Goal: Information Seeking & Learning: Learn about a topic

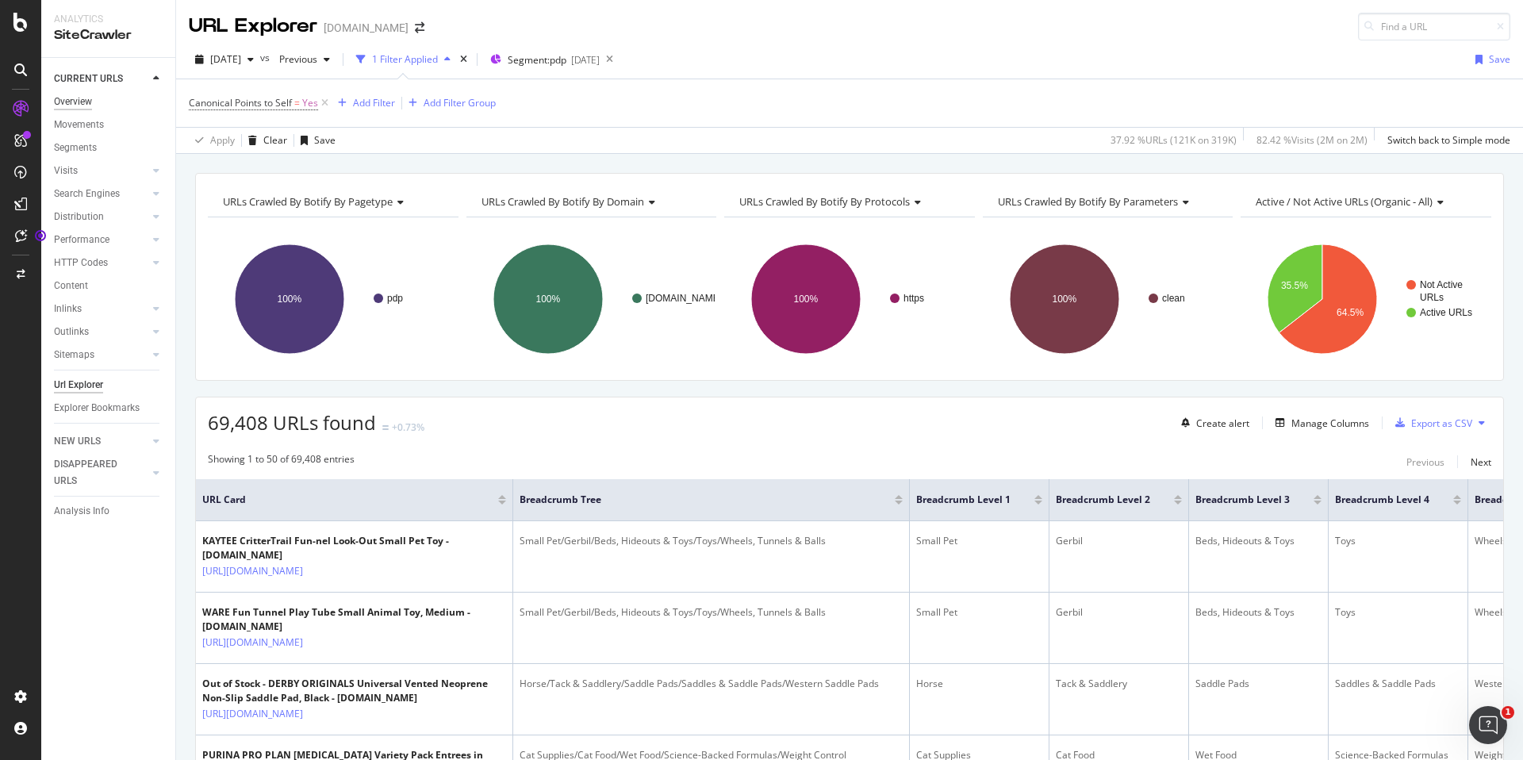
click at [86, 102] on div "Overview" at bounding box center [73, 102] width 38 height 17
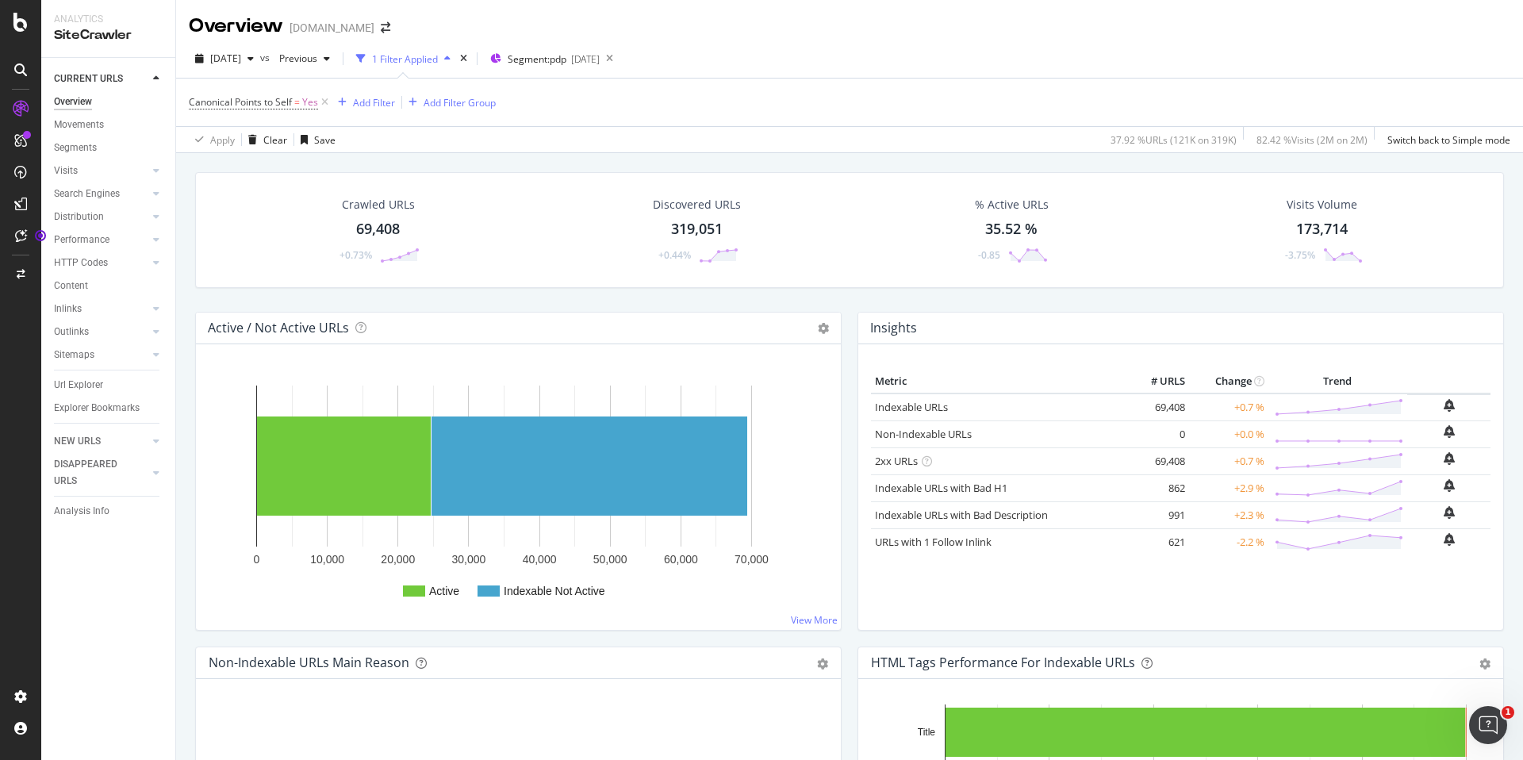
click at [326, 100] on icon at bounding box center [324, 102] width 13 height 16
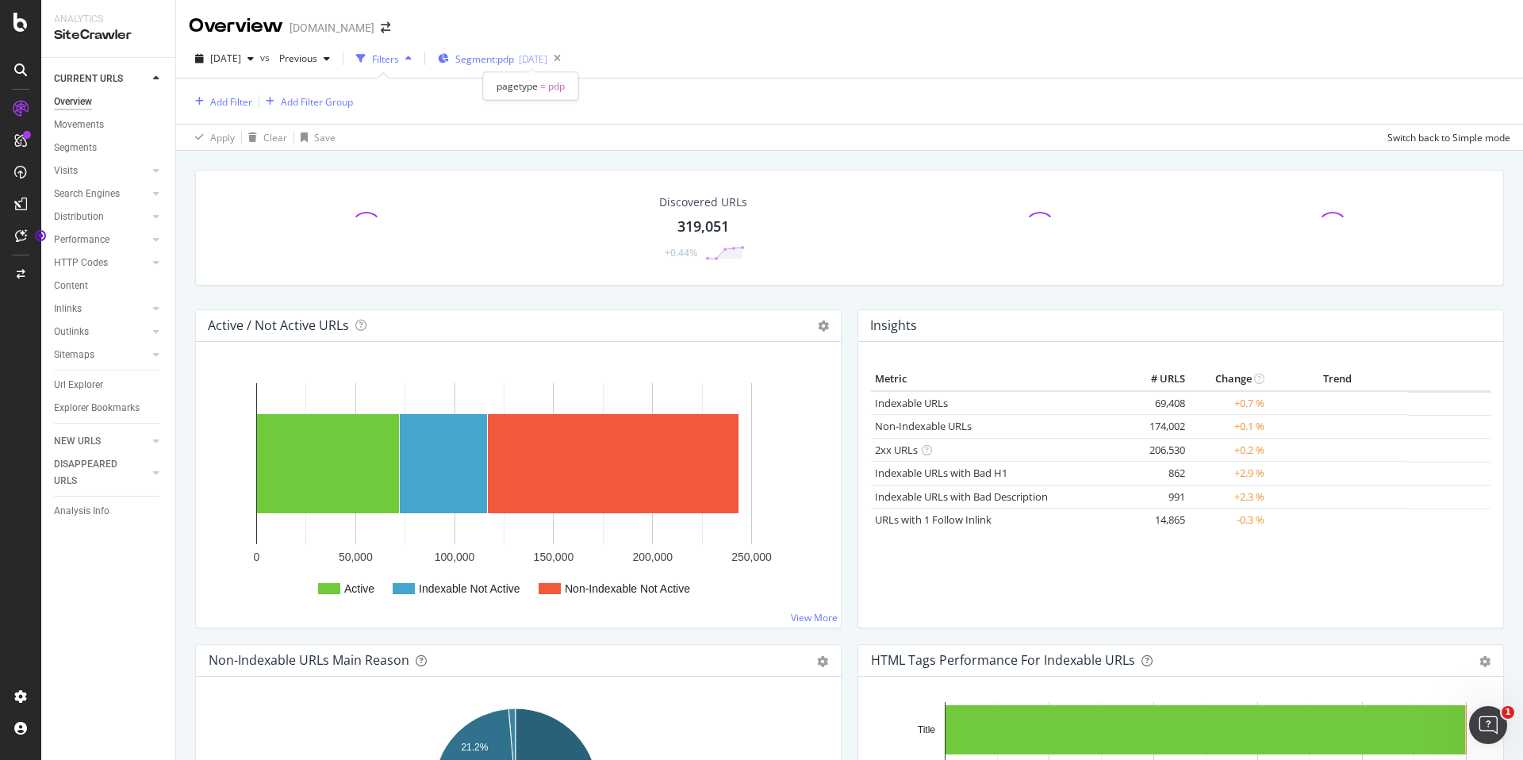
click at [547, 59] on div "[DATE]" at bounding box center [533, 58] width 29 height 13
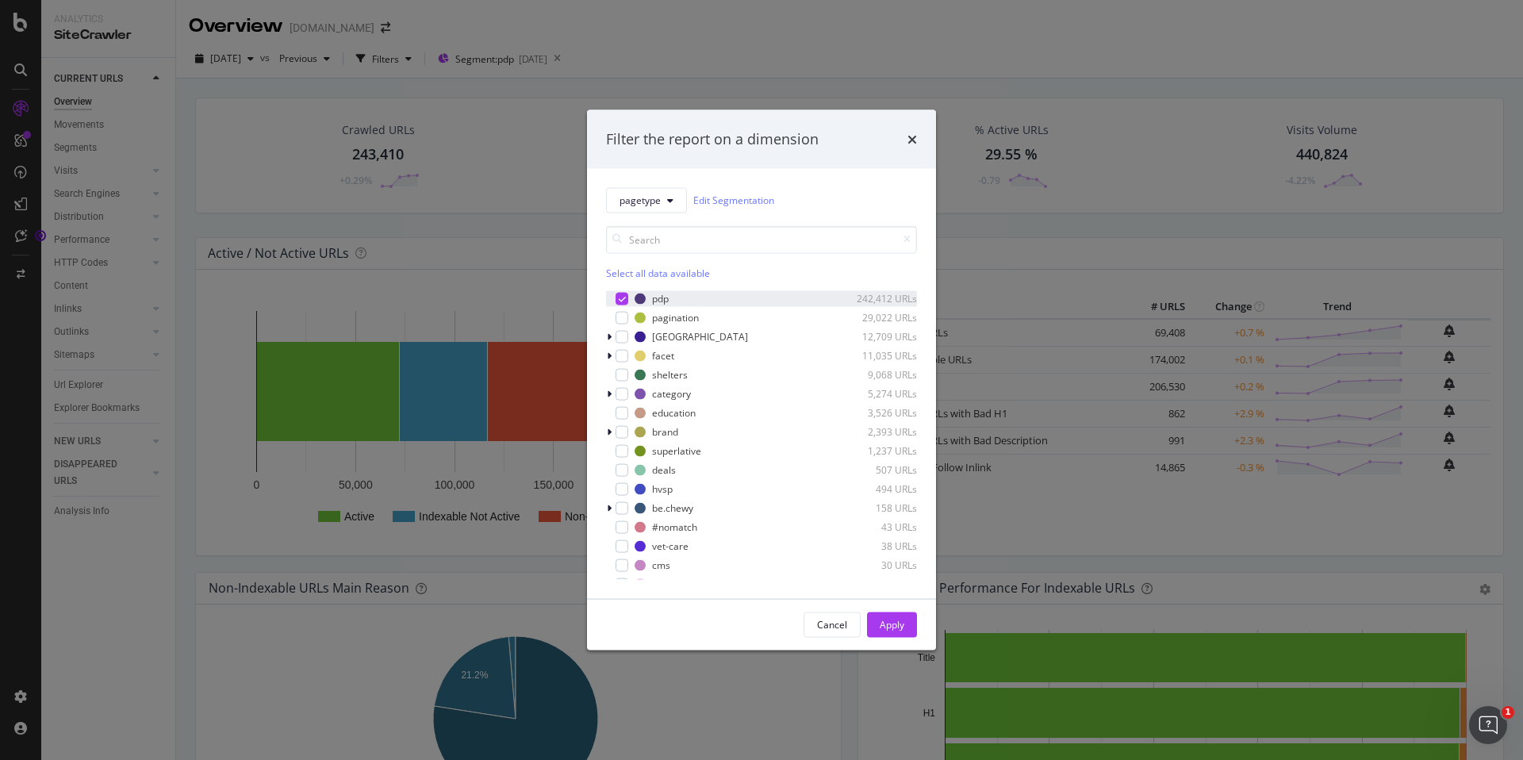
click at [621, 297] on icon "modal" at bounding box center [622, 298] width 7 height 8
click at [626, 358] on div "modal" at bounding box center [621, 355] width 13 height 13
click at [892, 620] on div "Apply" at bounding box center [891, 624] width 25 height 13
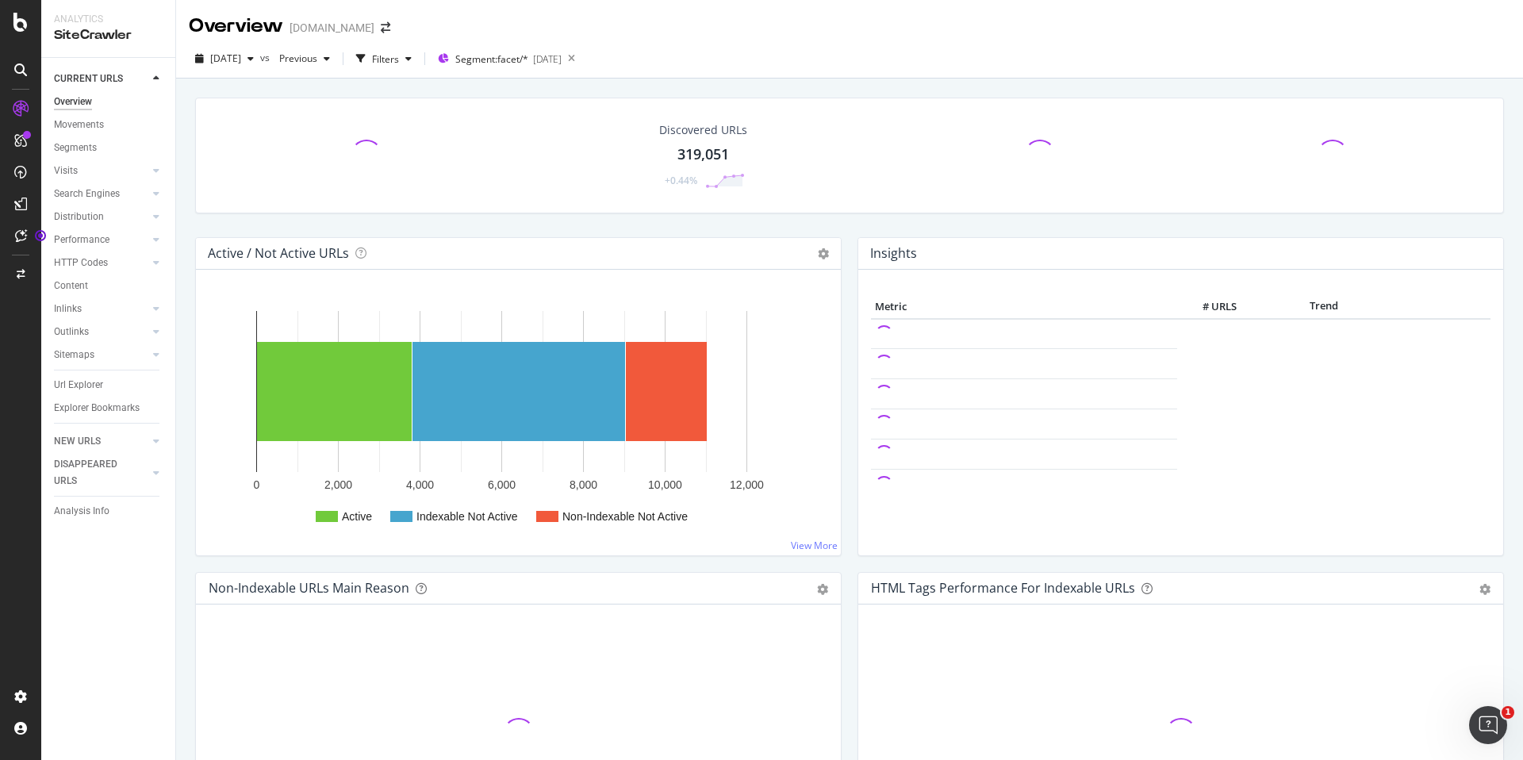
click at [354, 135] on div "Discovered URLs 319,051 +0.44%" at bounding box center [849, 156] width 1308 height 116
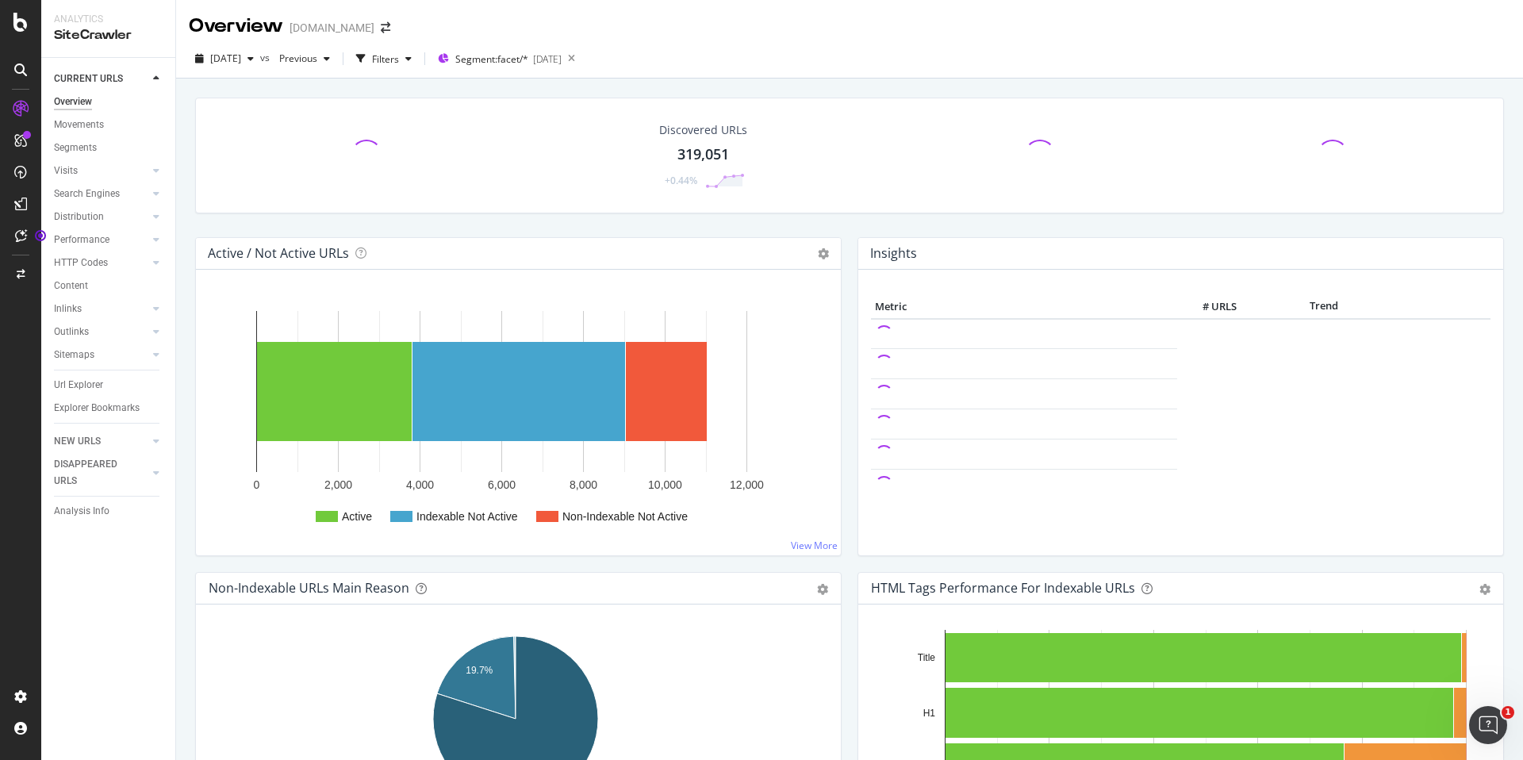
click at [358, 147] on span at bounding box center [365, 155] width 36 height 36
click at [361, 149] on div "11,037" at bounding box center [378, 154] width 44 height 21
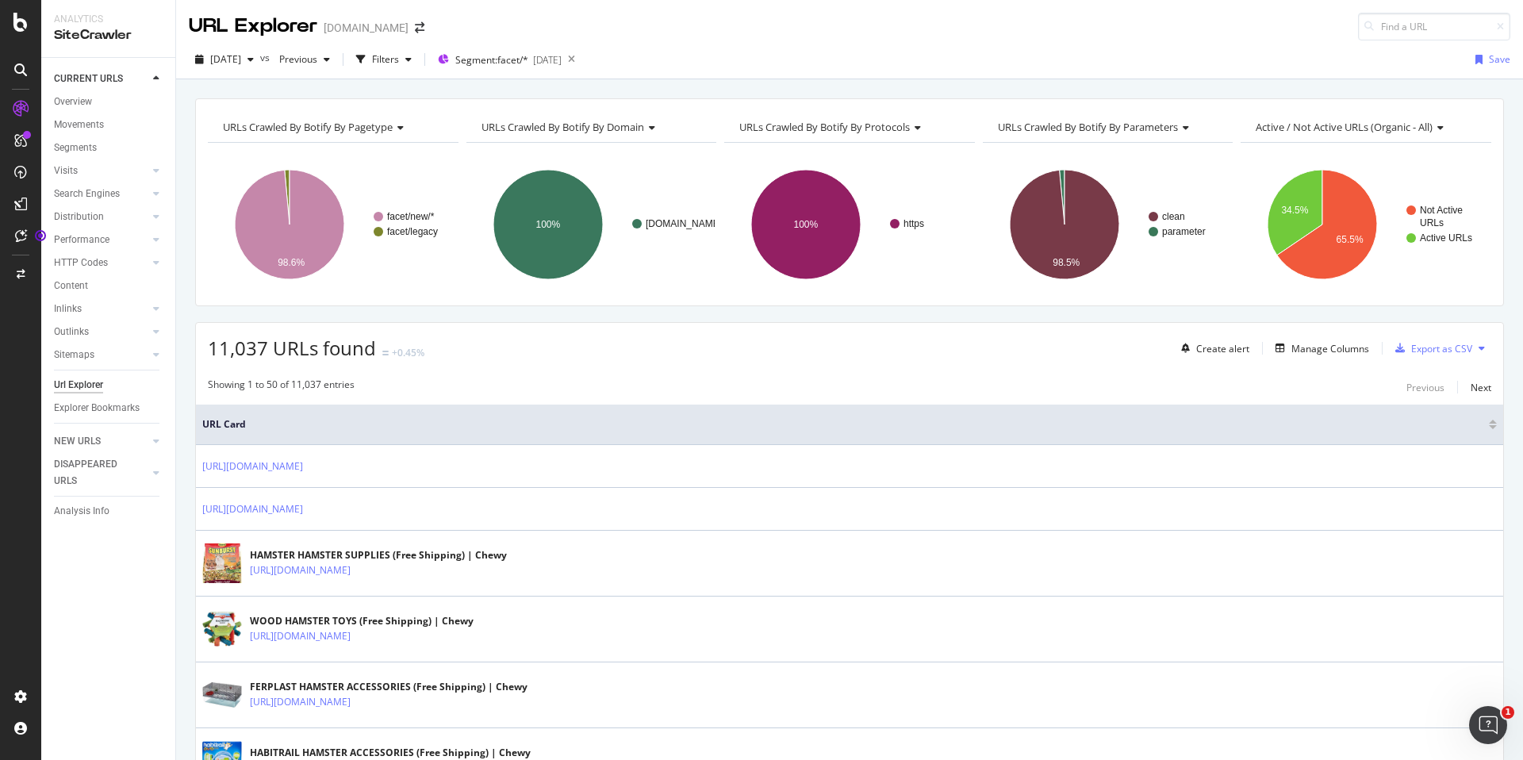
click at [1312, 358] on div "Create alert Manage Columns Export as CSV" at bounding box center [1332, 348] width 316 height 27
click at [1314, 345] on div "Manage Columns" at bounding box center [1330, 348] width 78 height 13
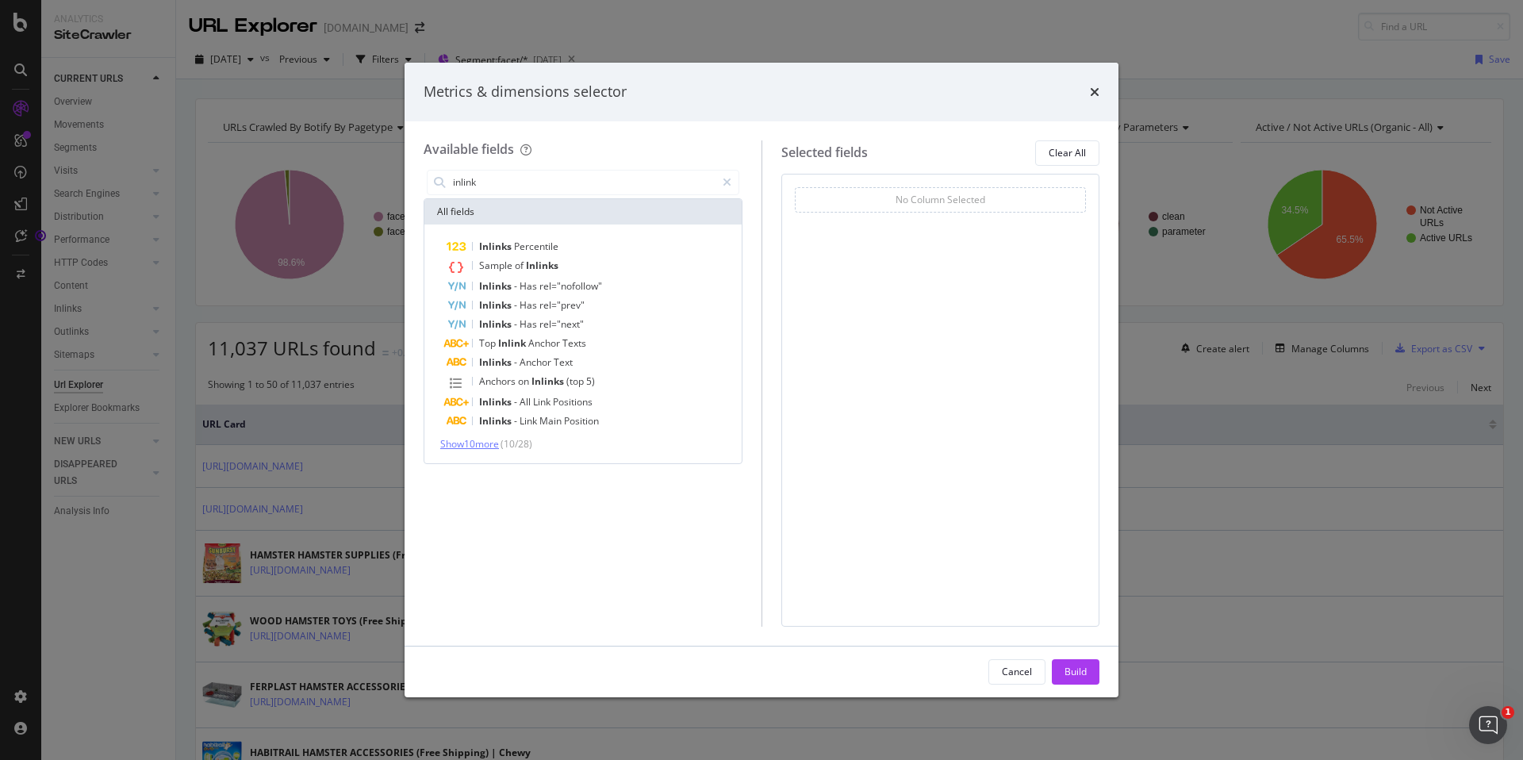
type input "inlink"
click at [486, 446] on span "Show 10 more" at bounding box center [469, 443] width 59 height 13
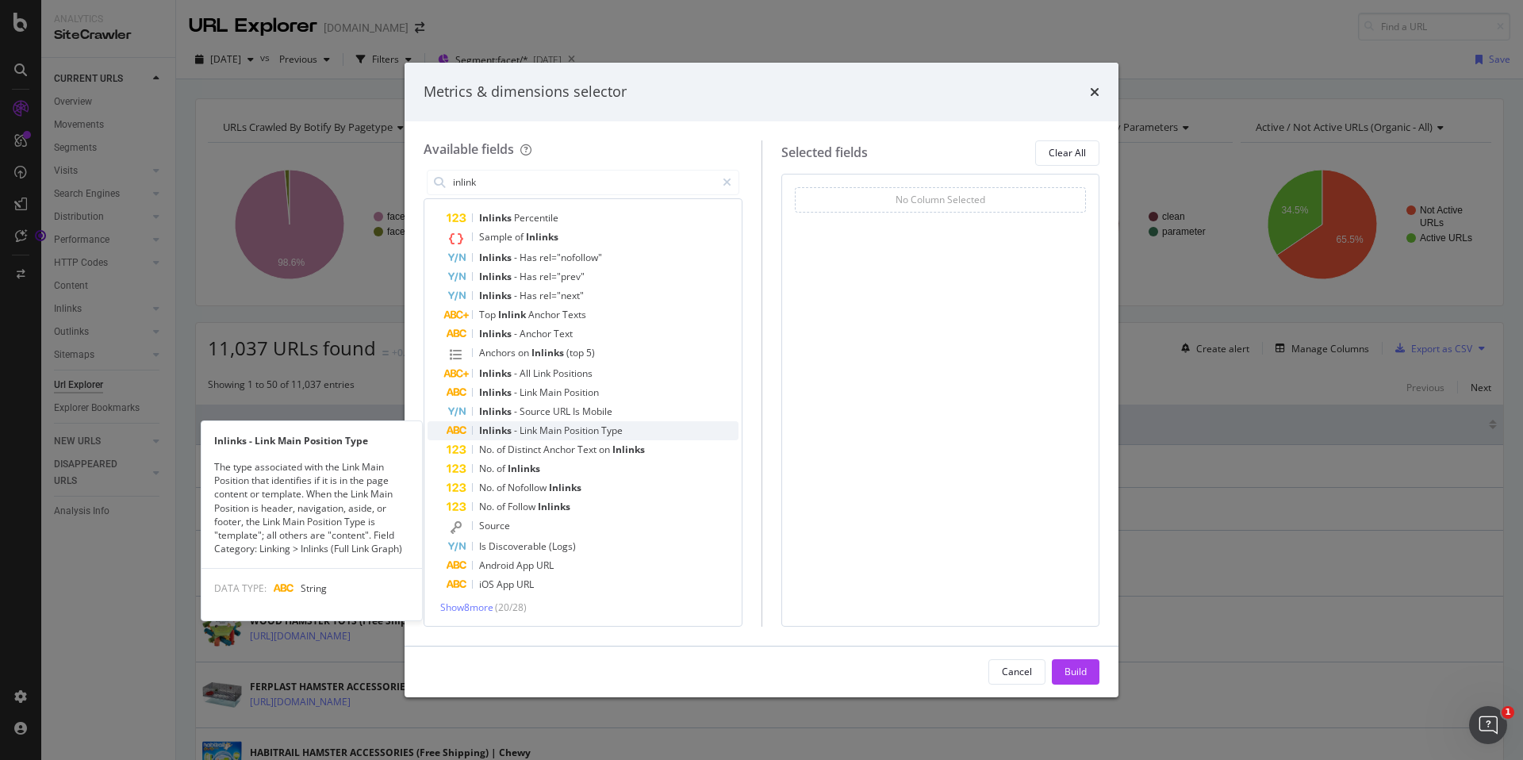
scroll to position [29, 0]
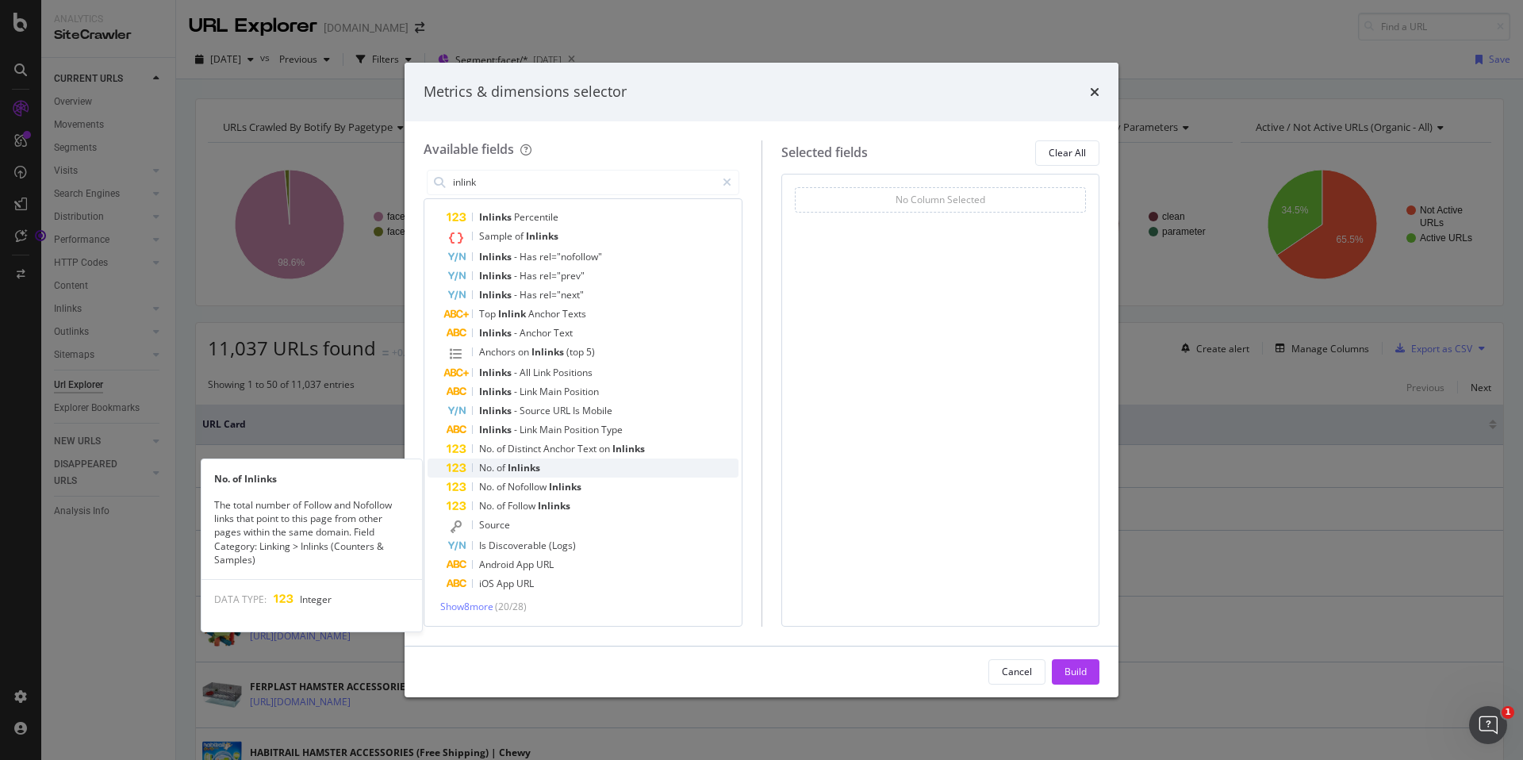
click at [545, 466] on div "No. of Inlinks" at bounding box center [592, 467] width 292 height 19
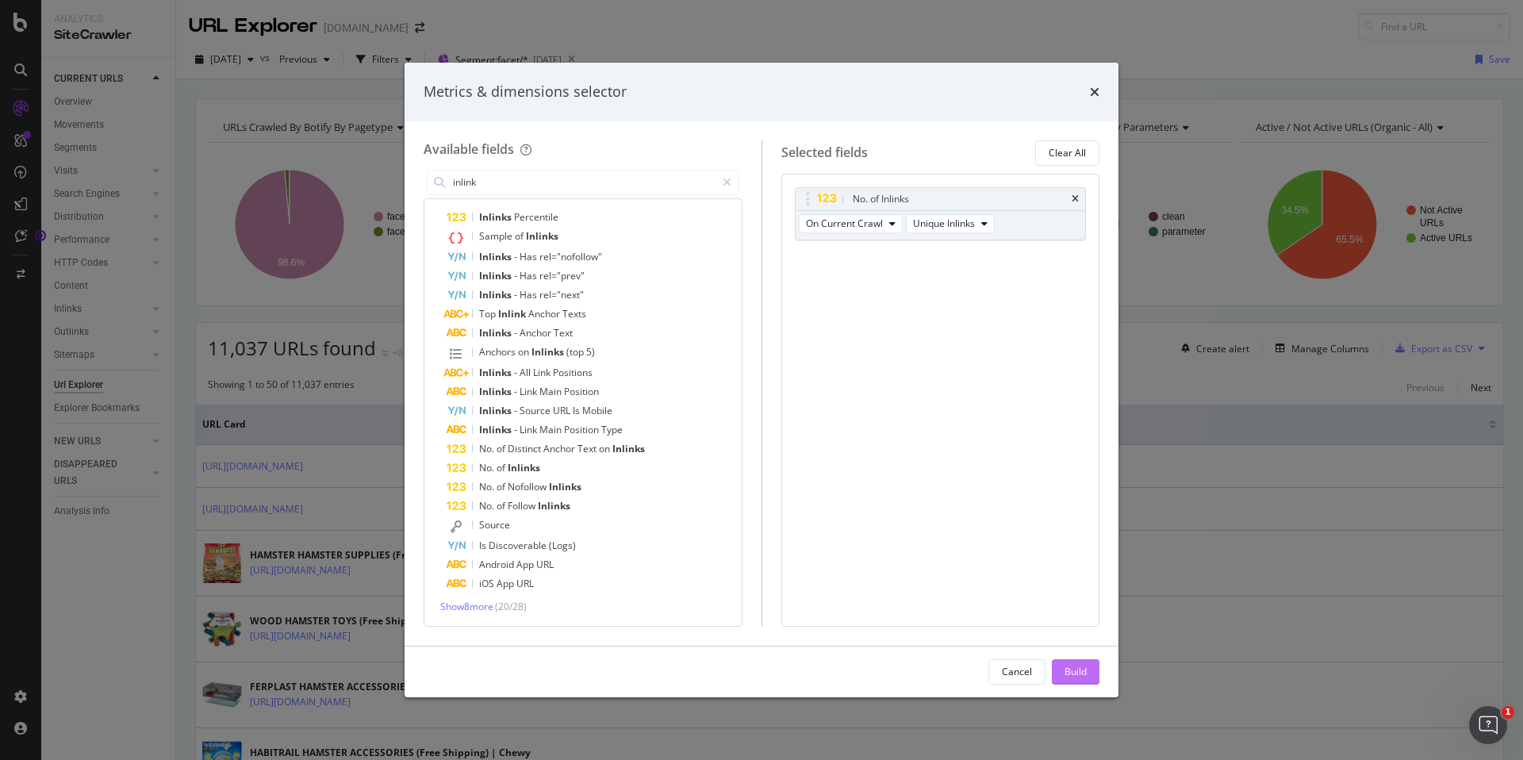
click at [1077, 668] on div "Build" at bounding box center [1075, 671] width 22 height 13
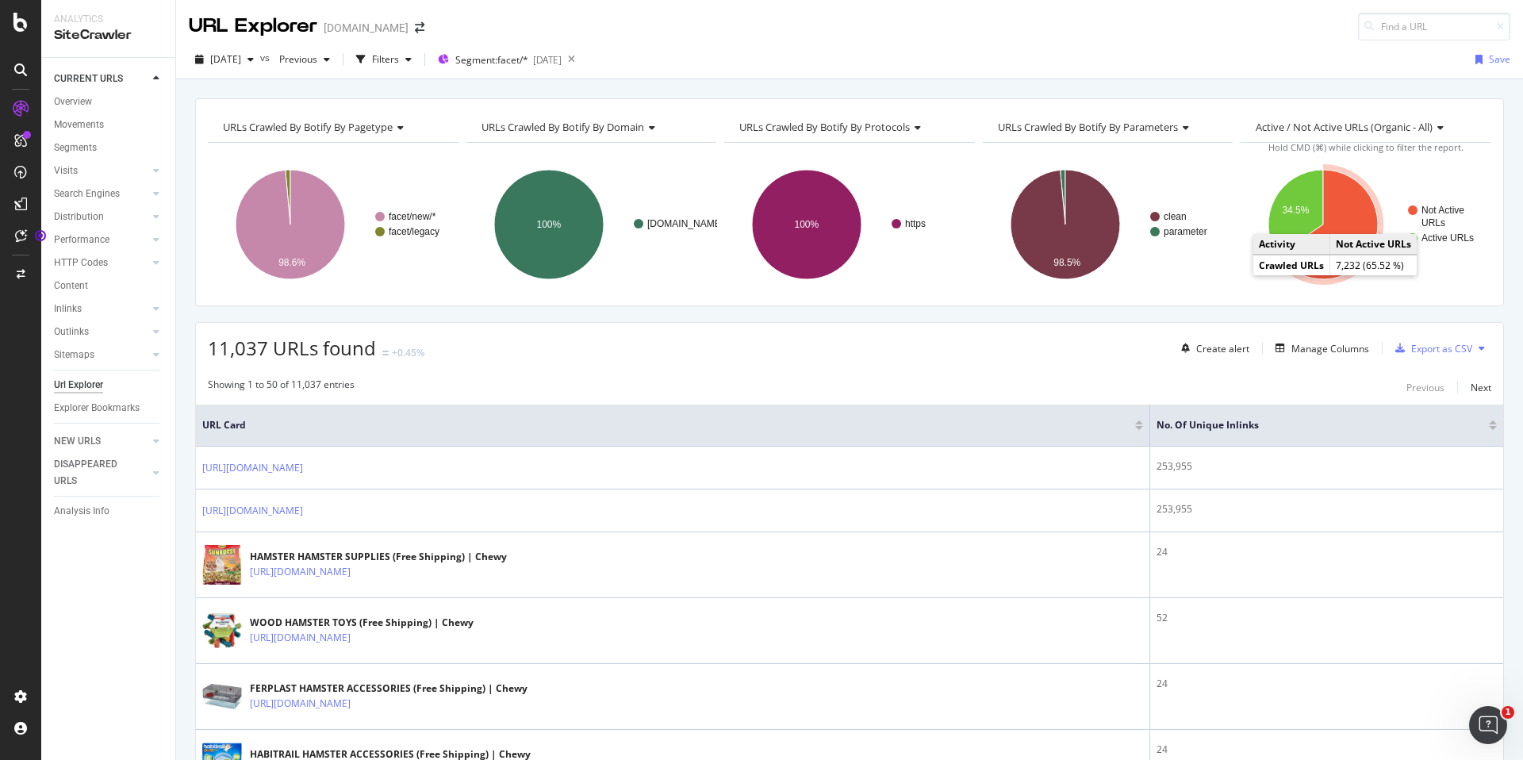
click at [1340, 229] on icon "A chart." at bounding box center [1327, 224] width 100 height 109
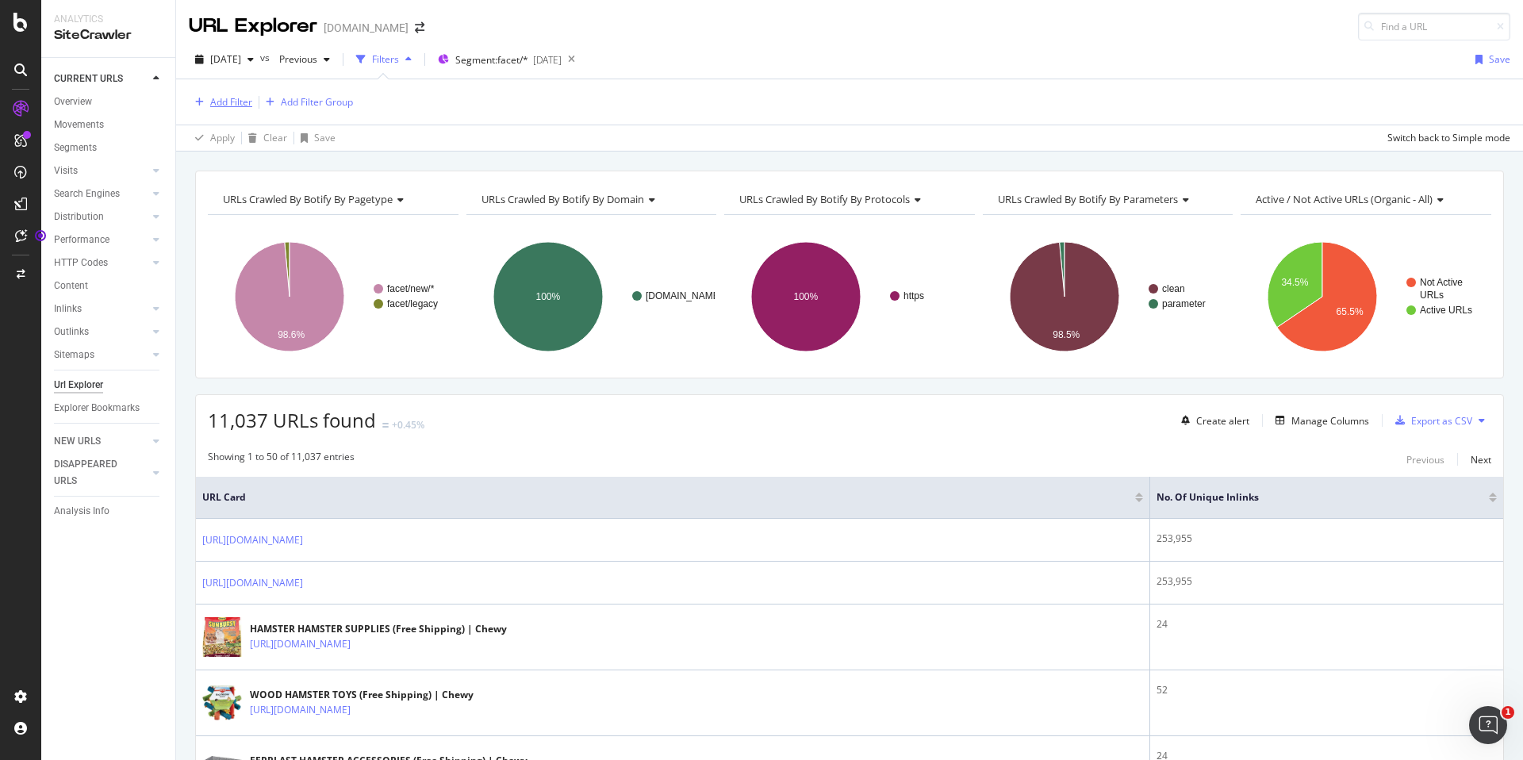
click at [238, 98] on div "Add Filter" at bounding box center [231, 101] width 42 height 13
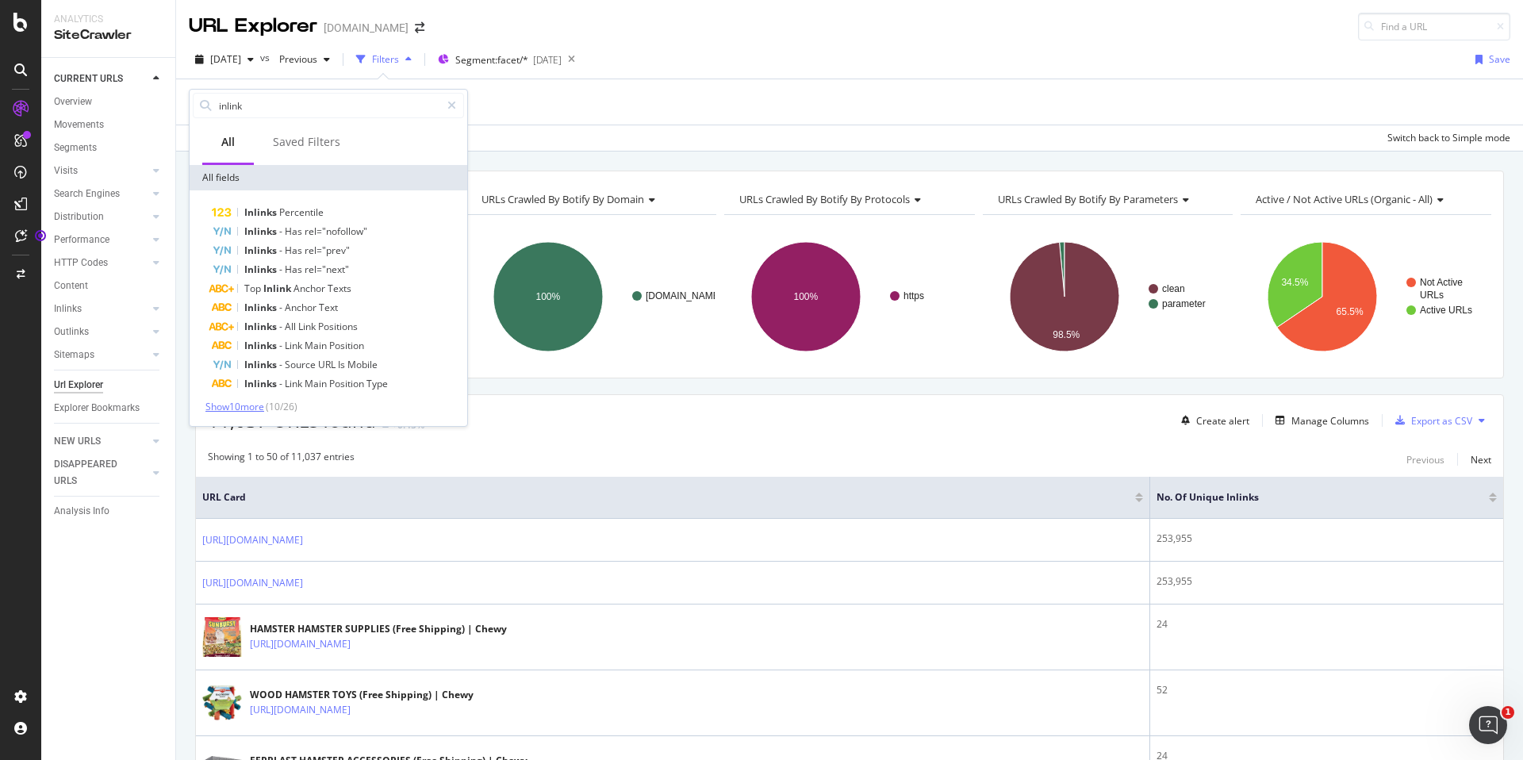
type input "inlink"
click at [252, 407] on span "Show 10 more" at bounding box center [234, 406] width 59 height 13
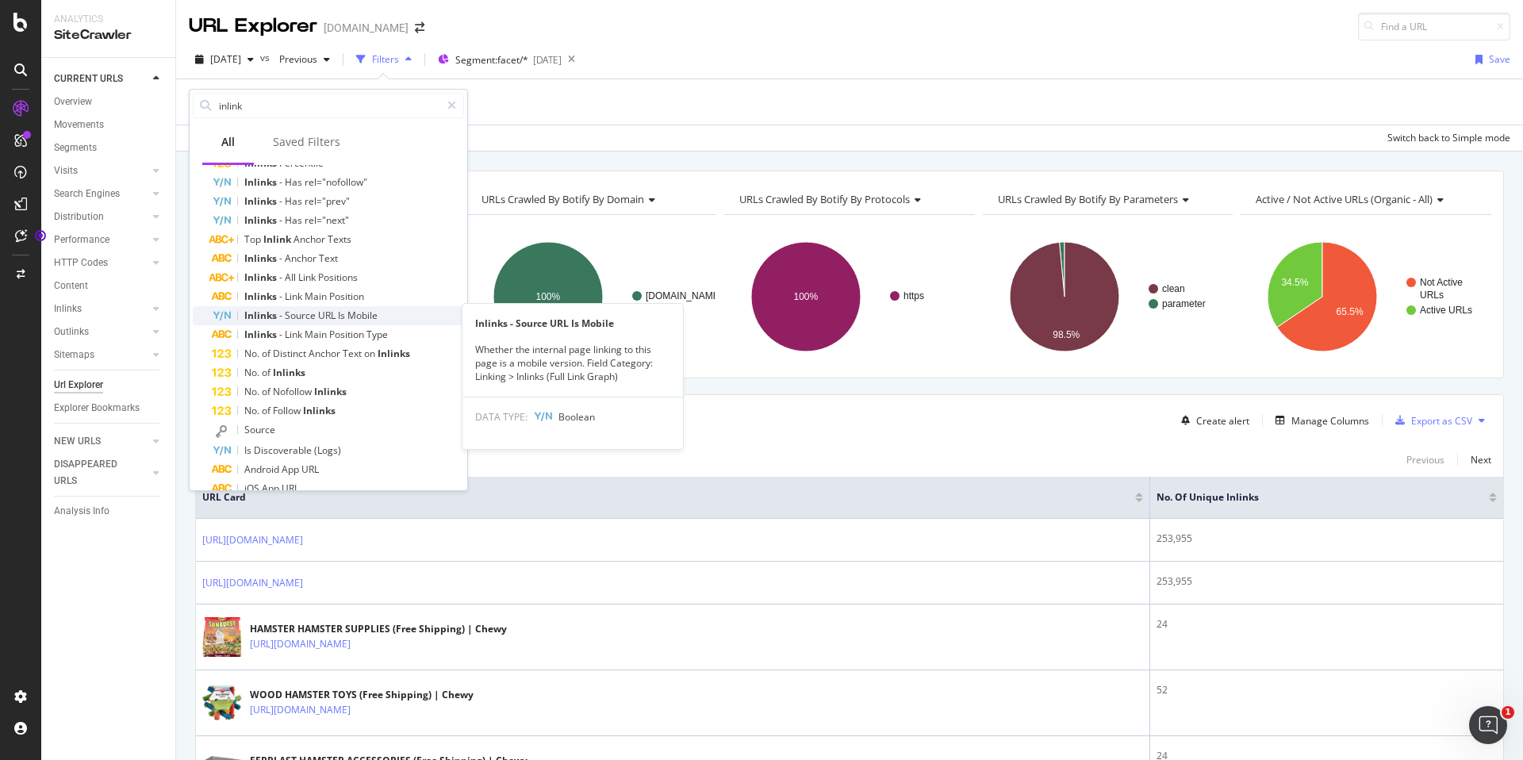
scroll to position [52, 0]
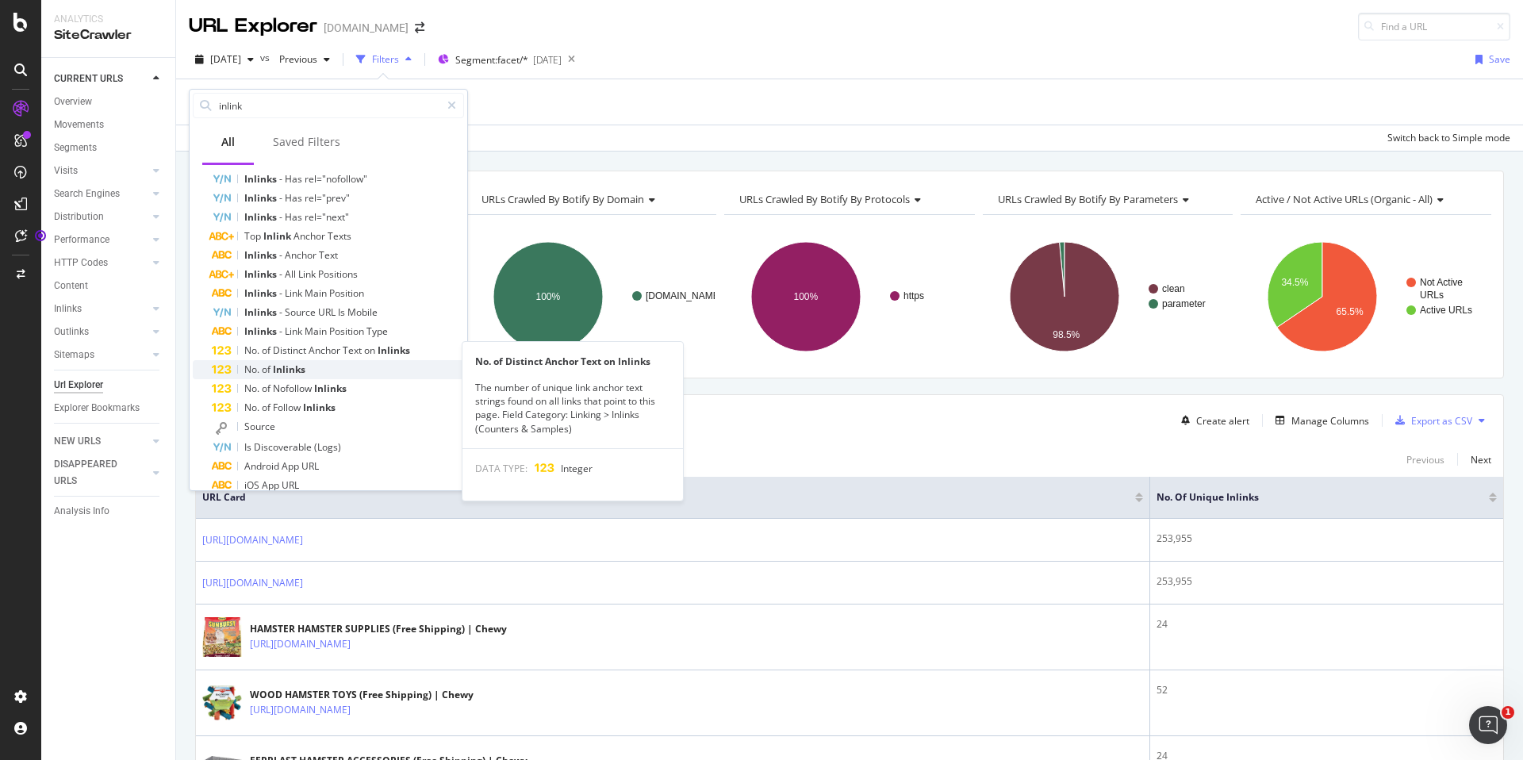
click at [304, 366] on span "Inlinks" at bounding box center [289, 368] width 33 height 13
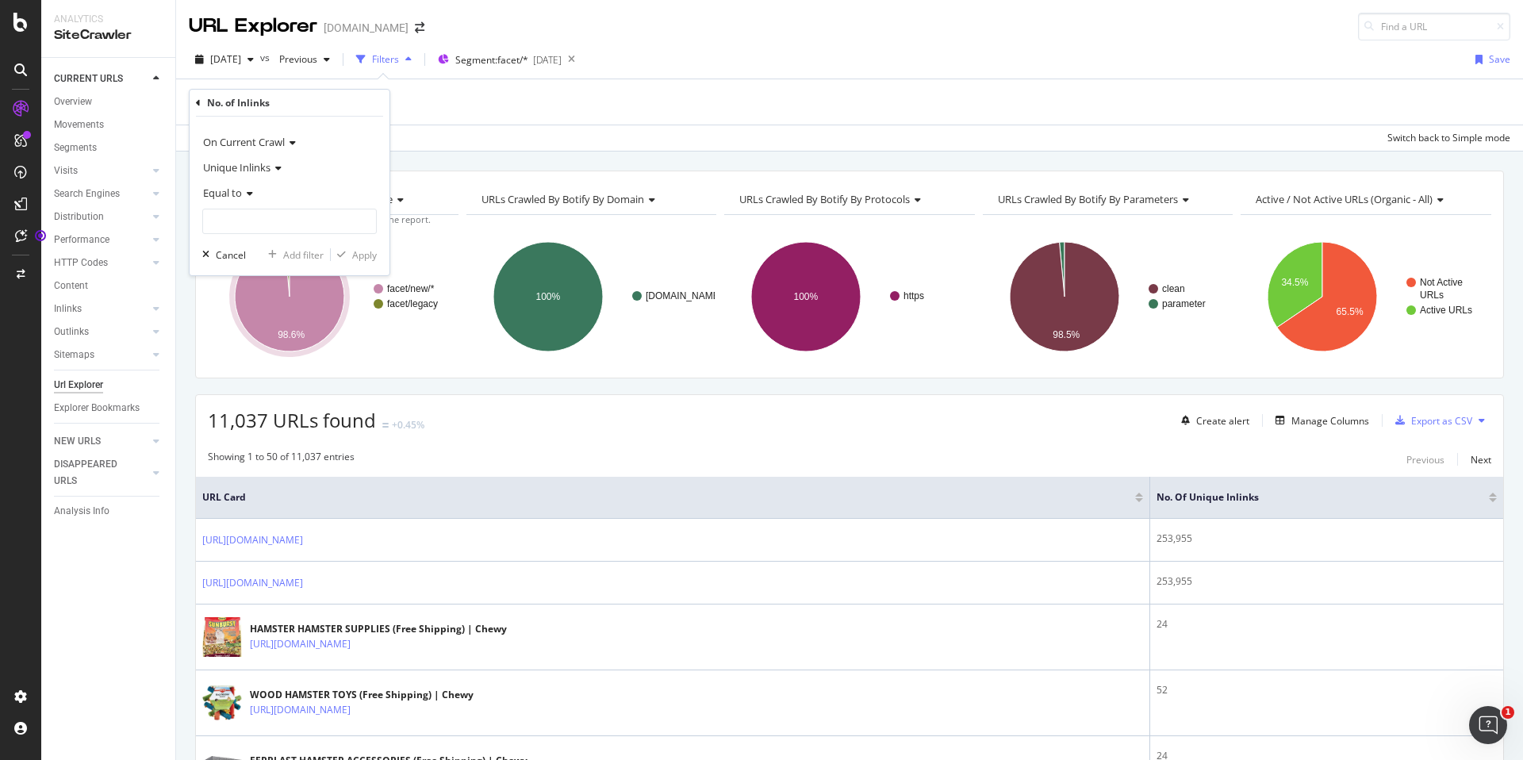
click at [250, 196] on icon at bounding box center [247, 194] width 11 height 10
click at [254, 270] on div "Less than" at bounding box center [291, 266] width 170 height 21
click at [282, 227] on input "number" at bounding box center [289, 221] width 174 height 25
type input "1"
click at [361, 250] on div "Apply" at bounding box center [364, 254] width 25 height 13
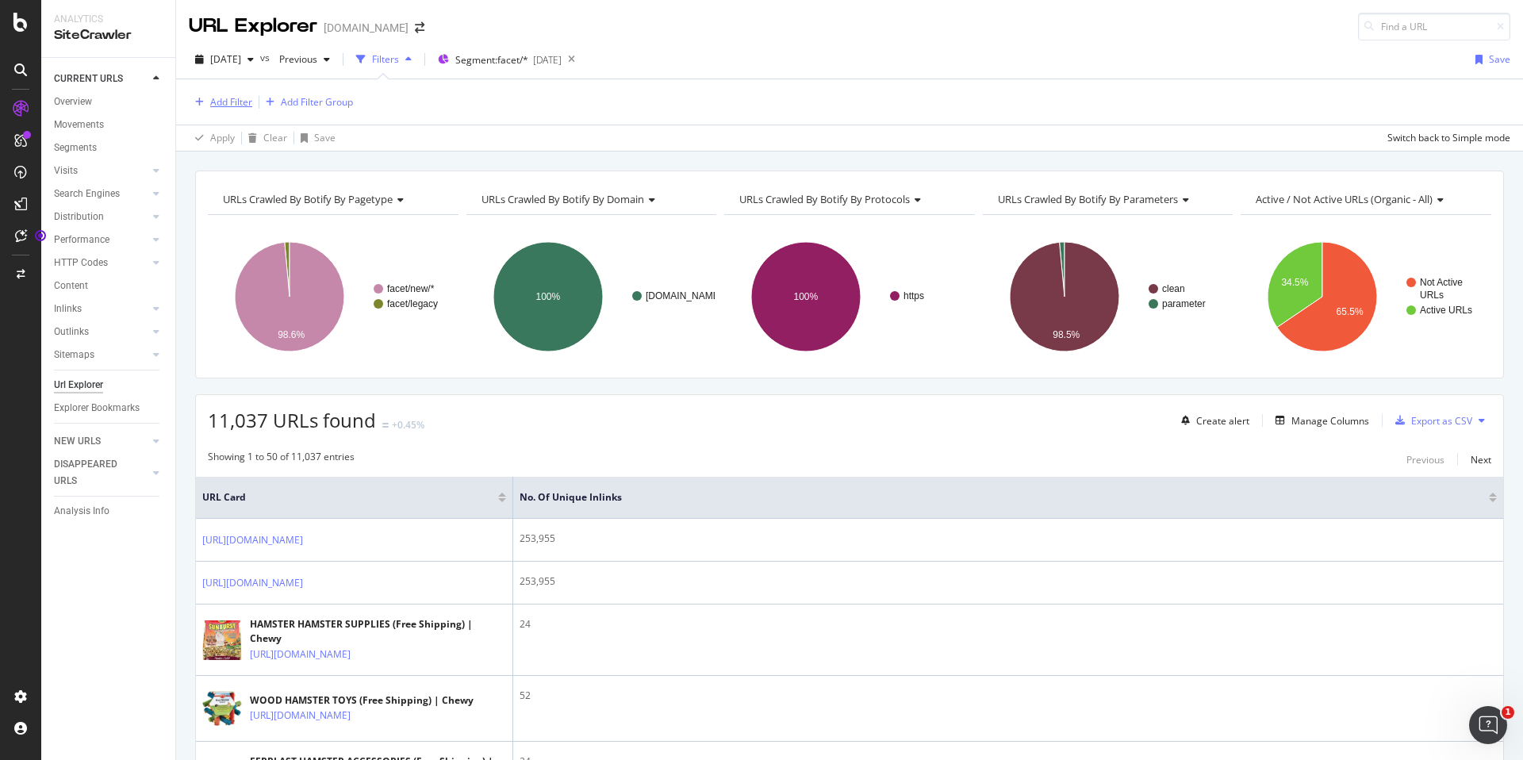
click at [242, 100] on div "Add Filter" at bounding box center [231, 101] width 42 height 13
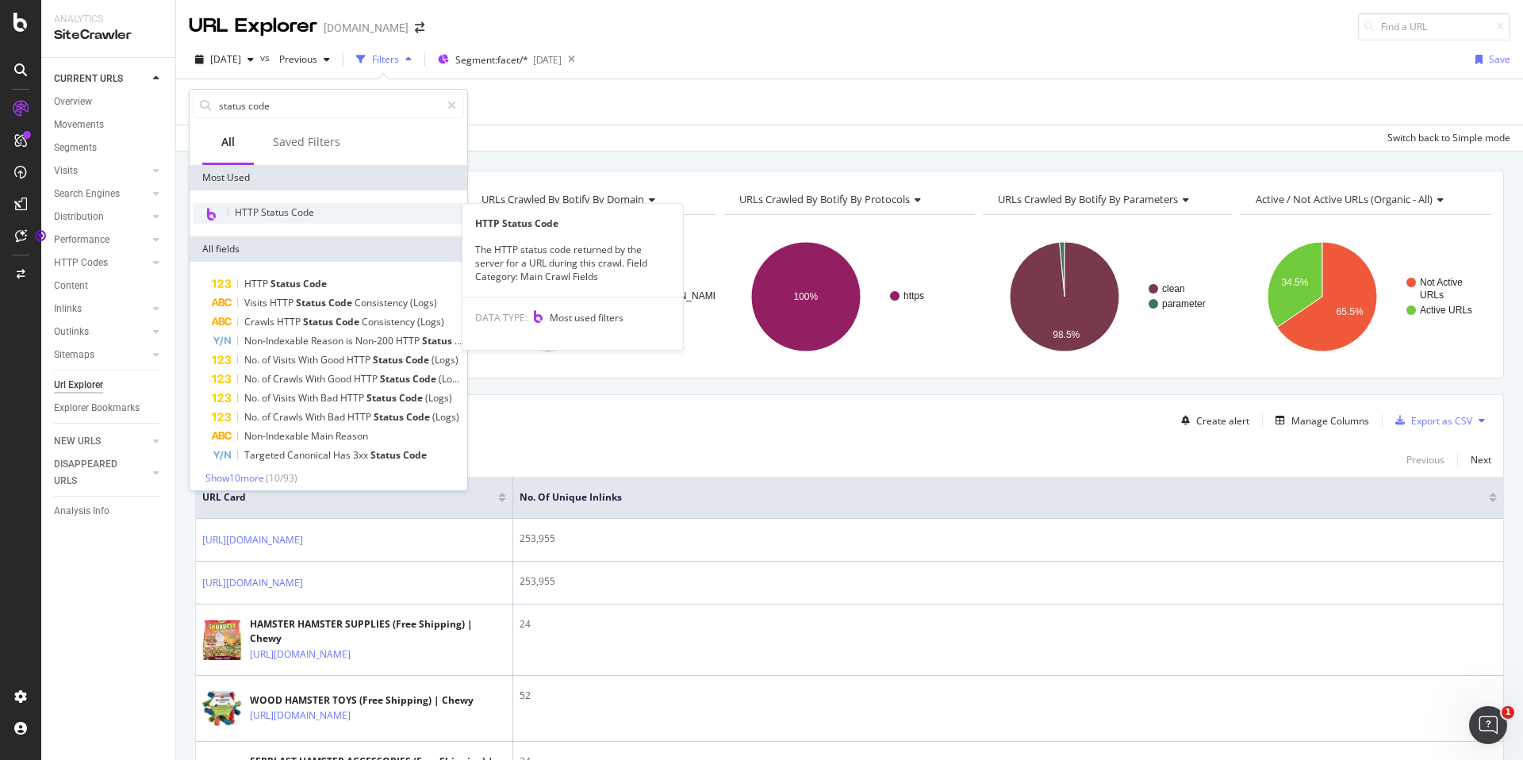
type input "status code"
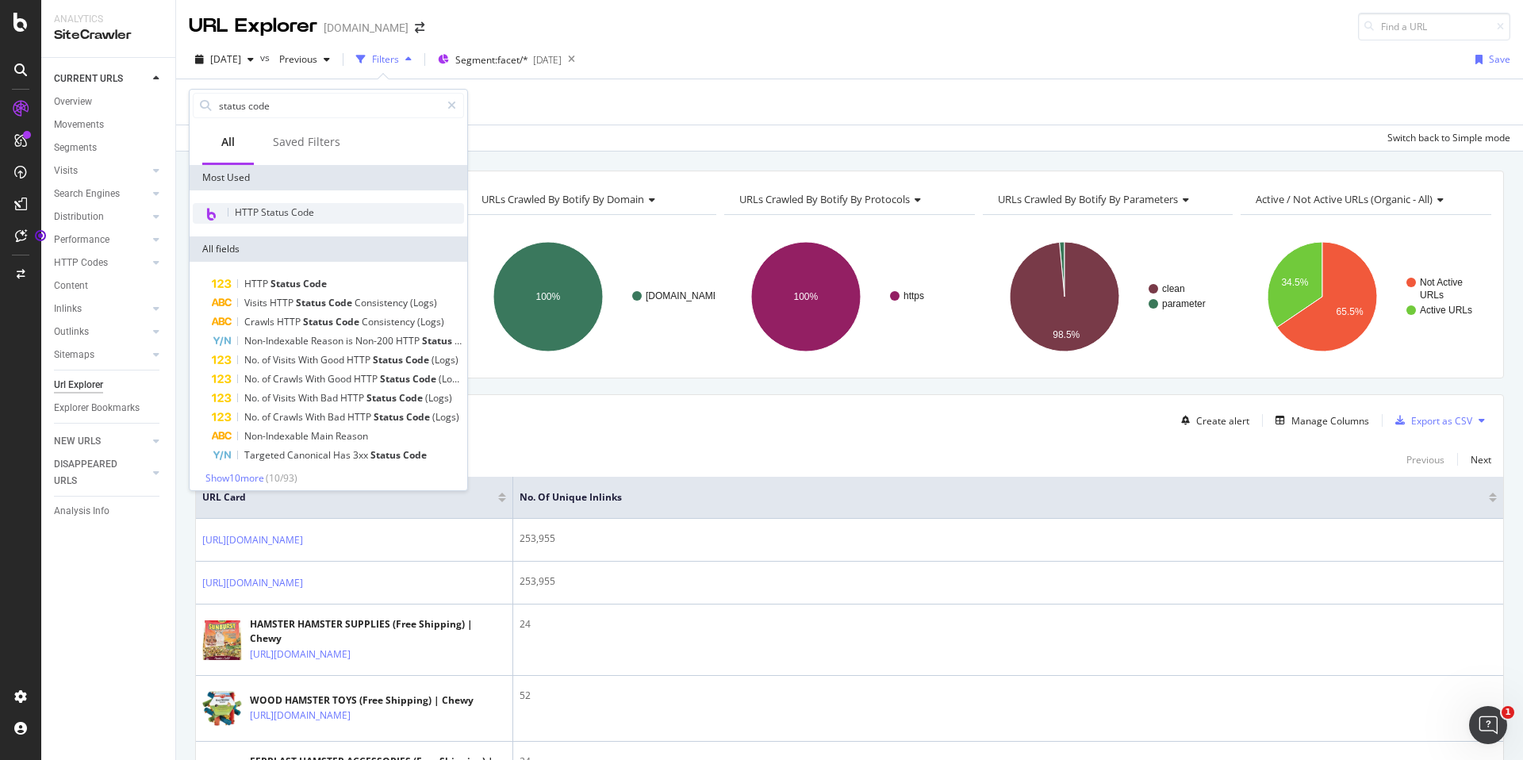
click at [282, 218] on span "HTTP Status Code" at bounding box center [274, 211] width 79 height 13
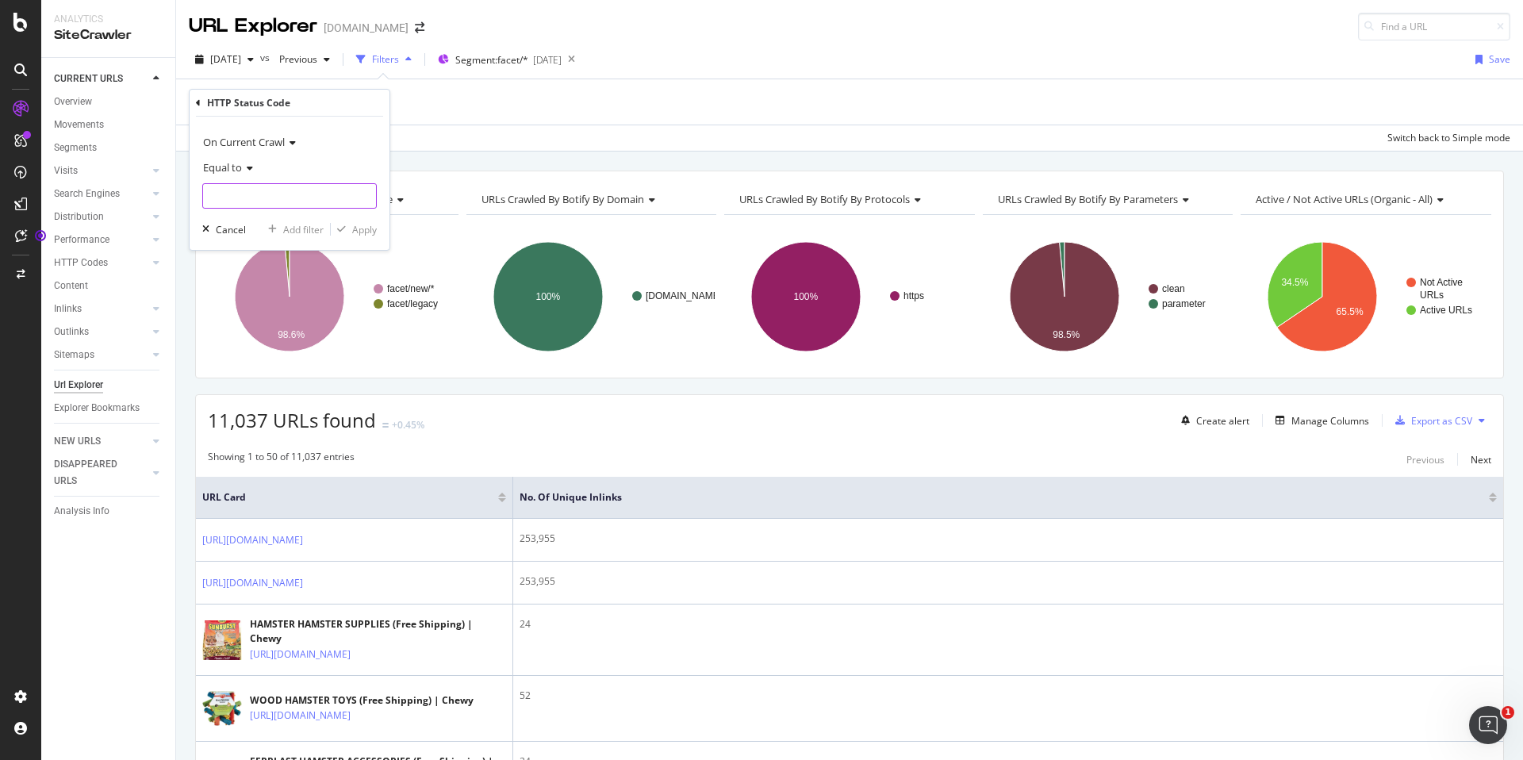
click at [251, 190] on input "number" at bounding box center [289, 195] width 174 height 25
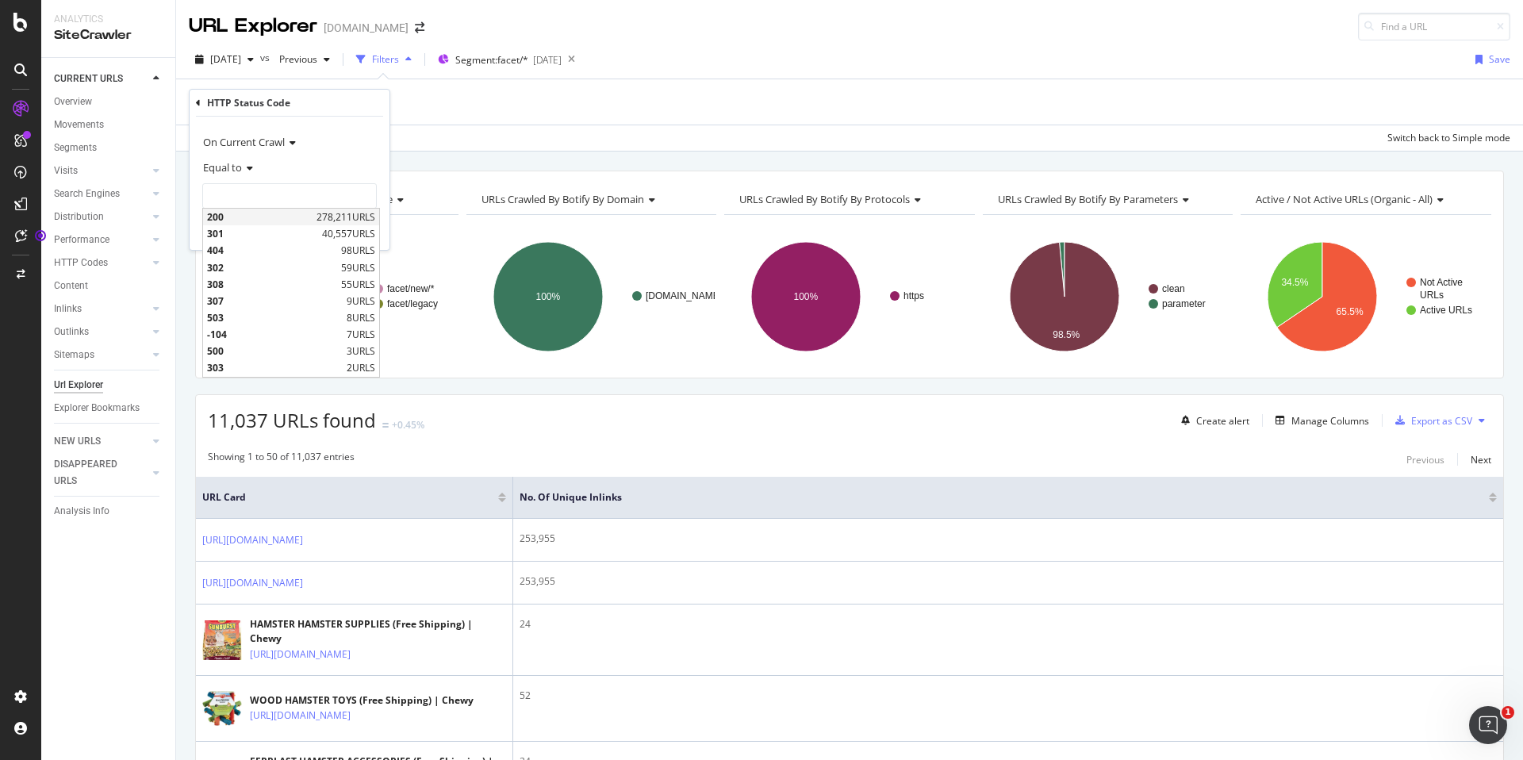
click at [259, 213] on span "200" at bounding box center [259, 216] width 105 height 13
type input "200"
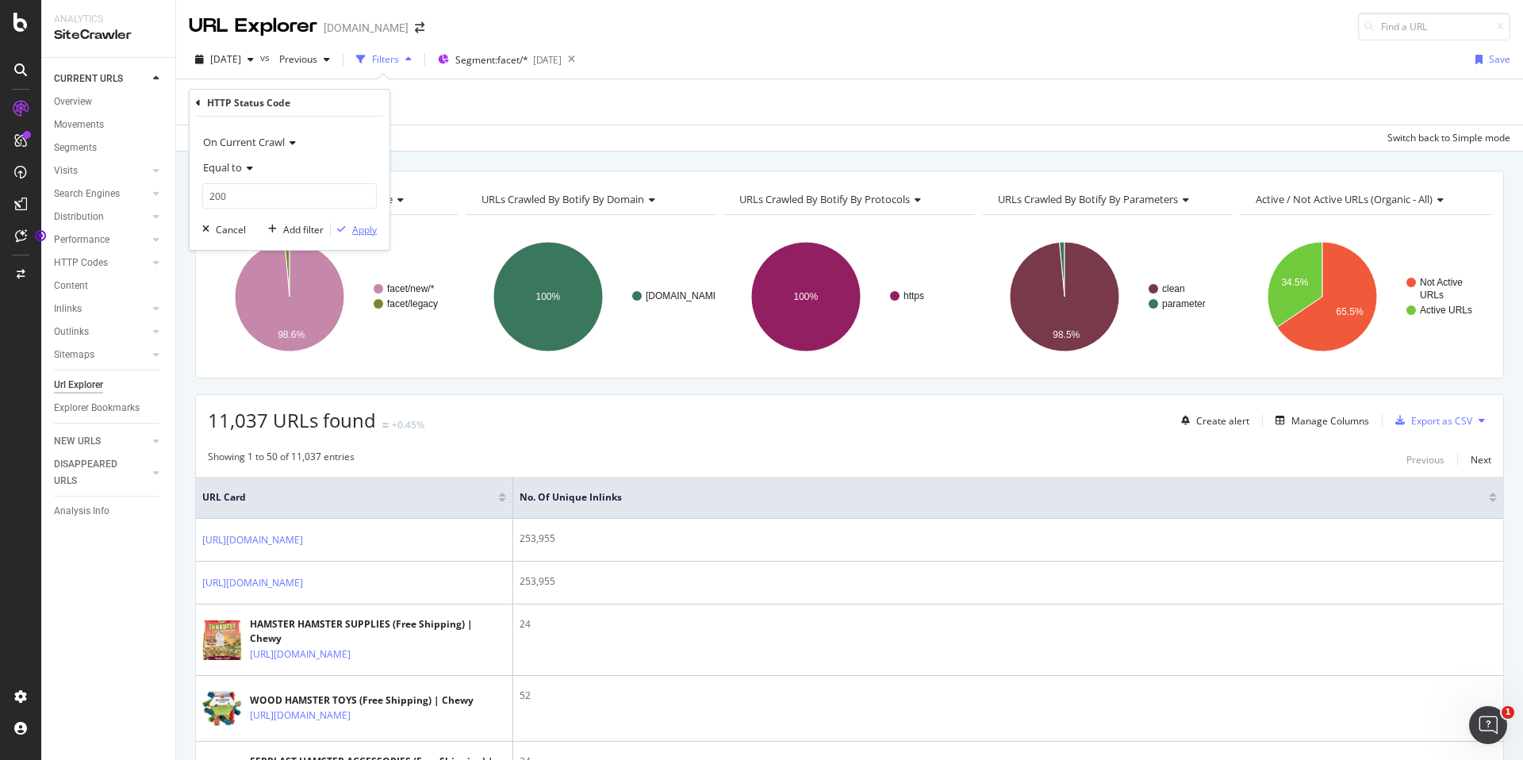
click at [361, 236] on div "Apply" at bounding box center [364, 229] width 25 height 13
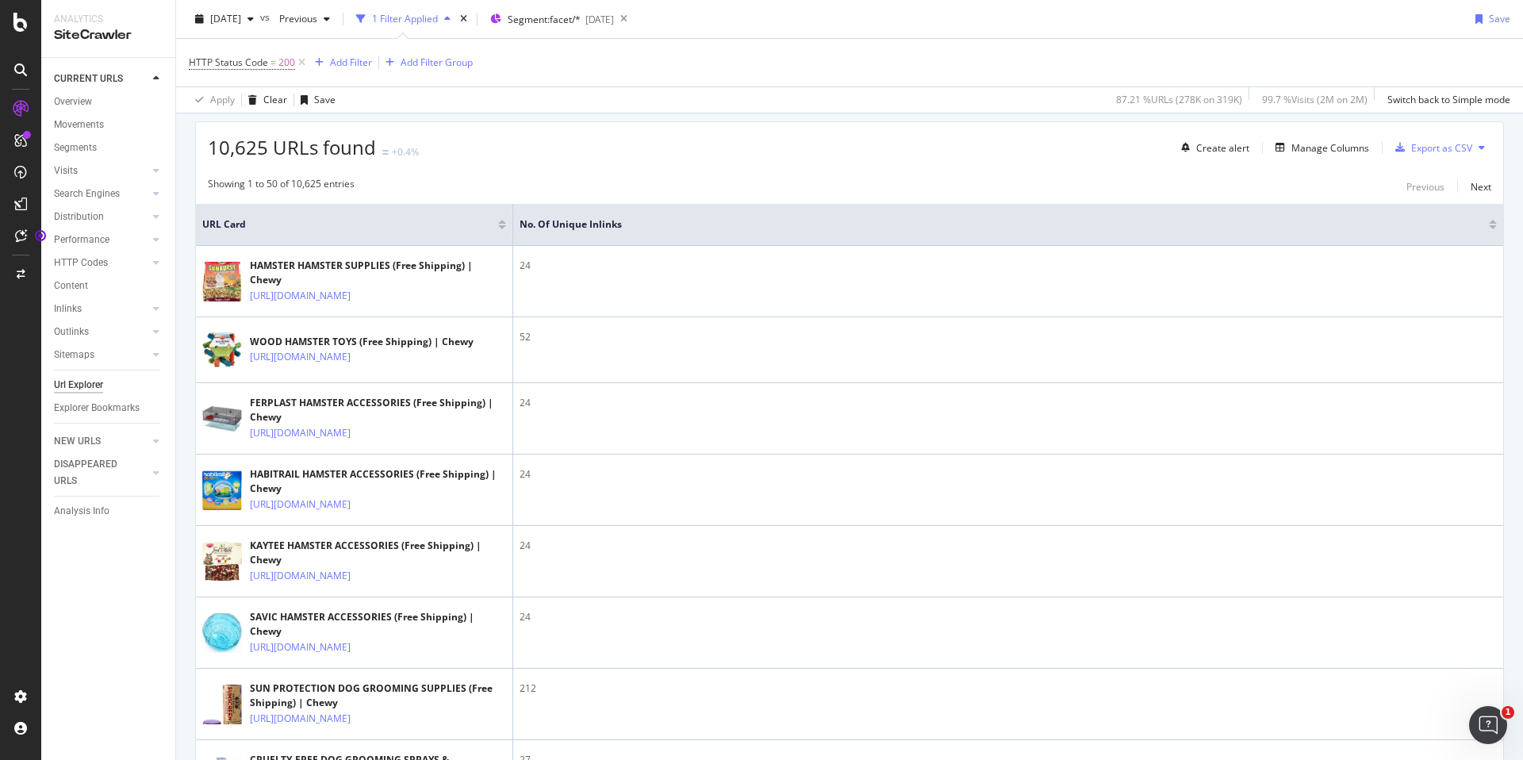
scroll to position [88, 0]
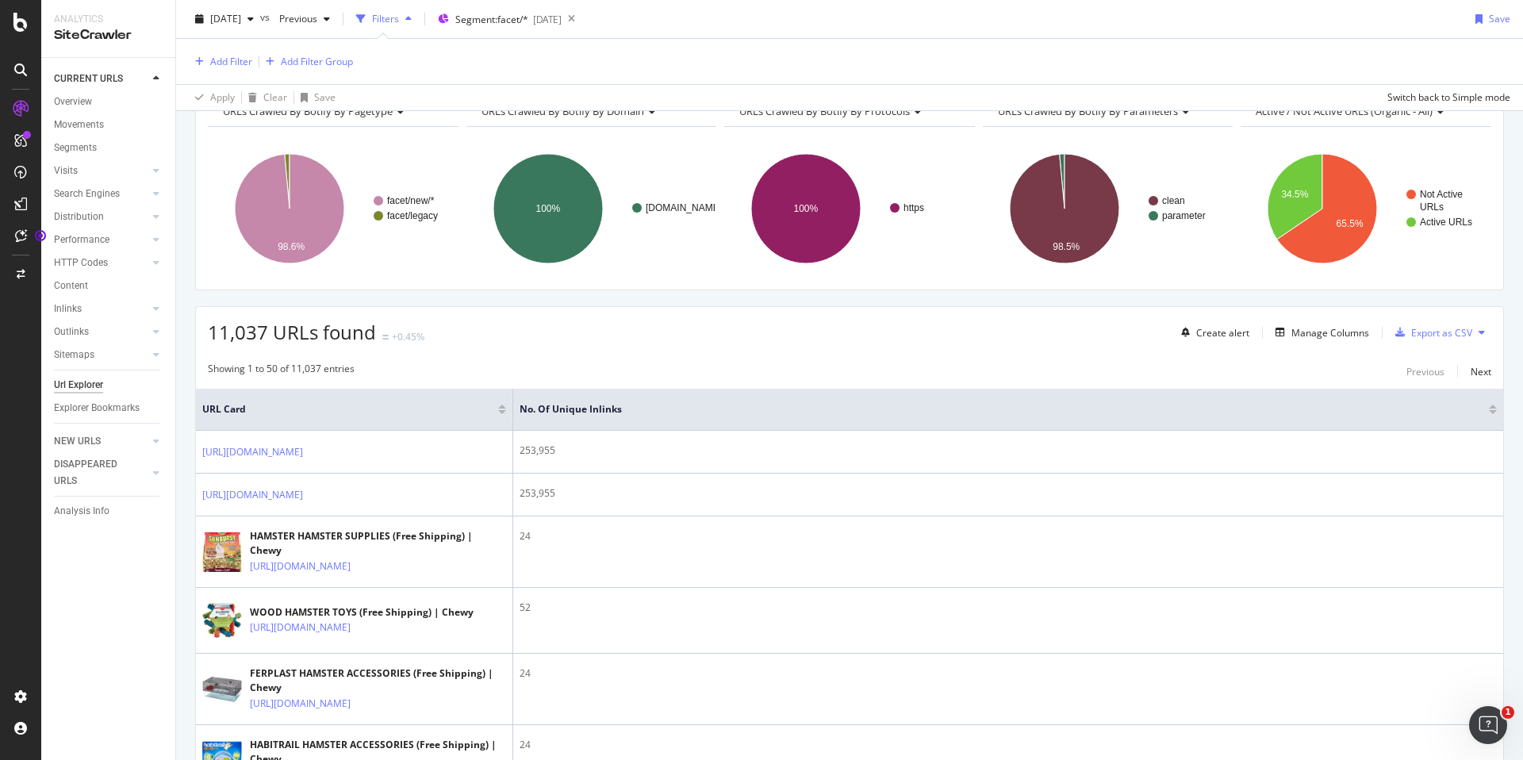
scroll to position [86, 0]
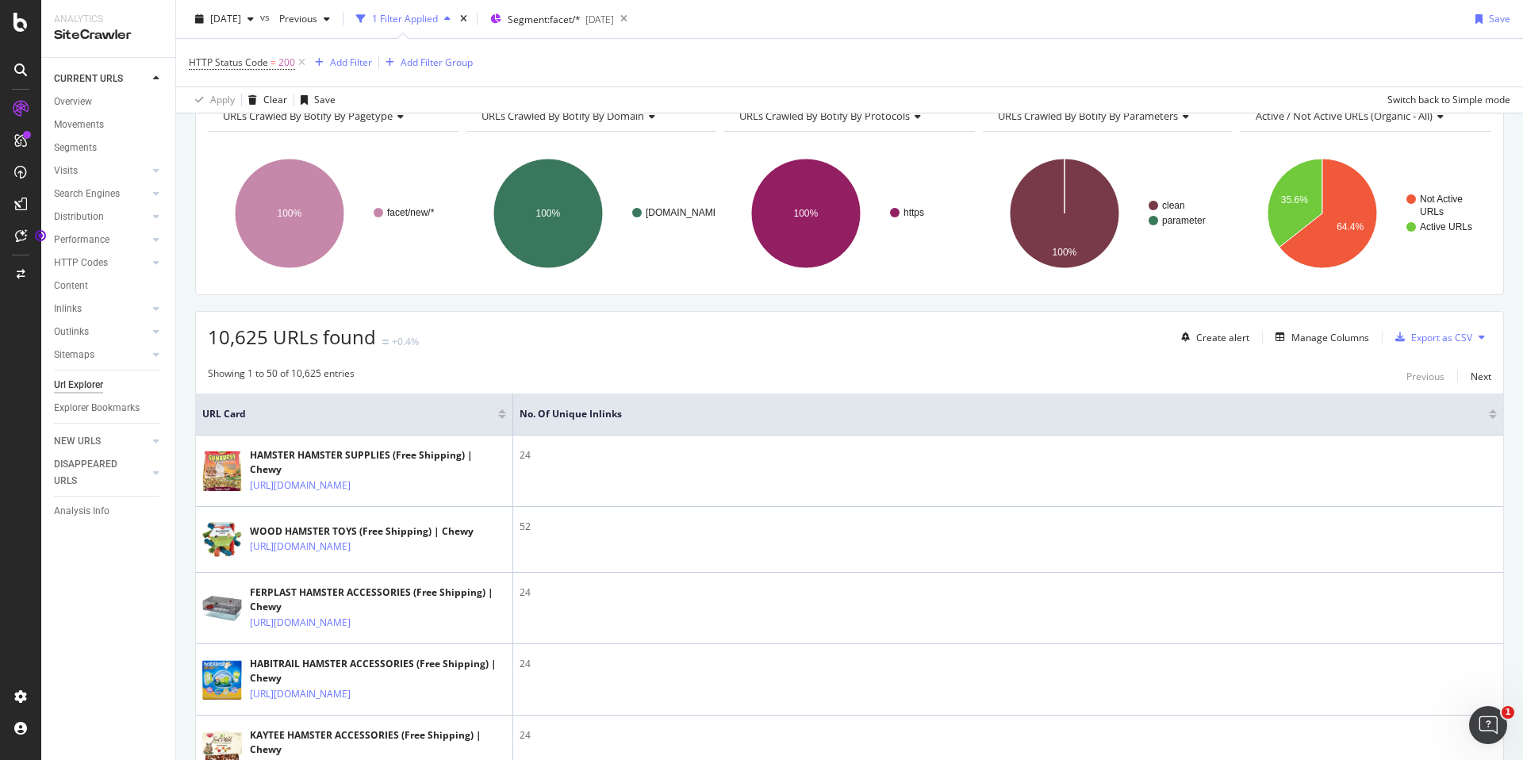
scroll to position [88, 0]
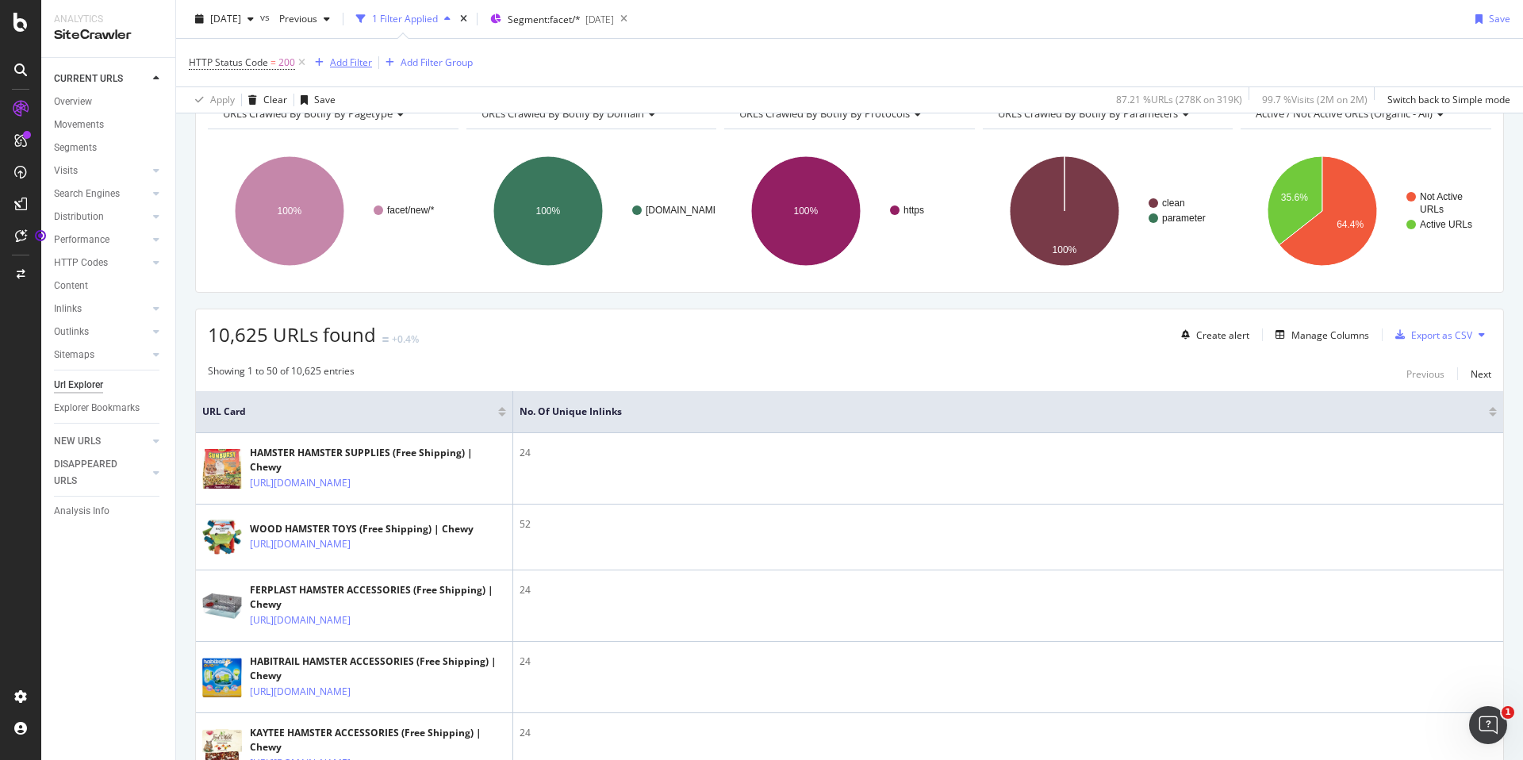
click at [345, 62] on div "Add Filter" at bounding box center [351, 62] width 42 height 13
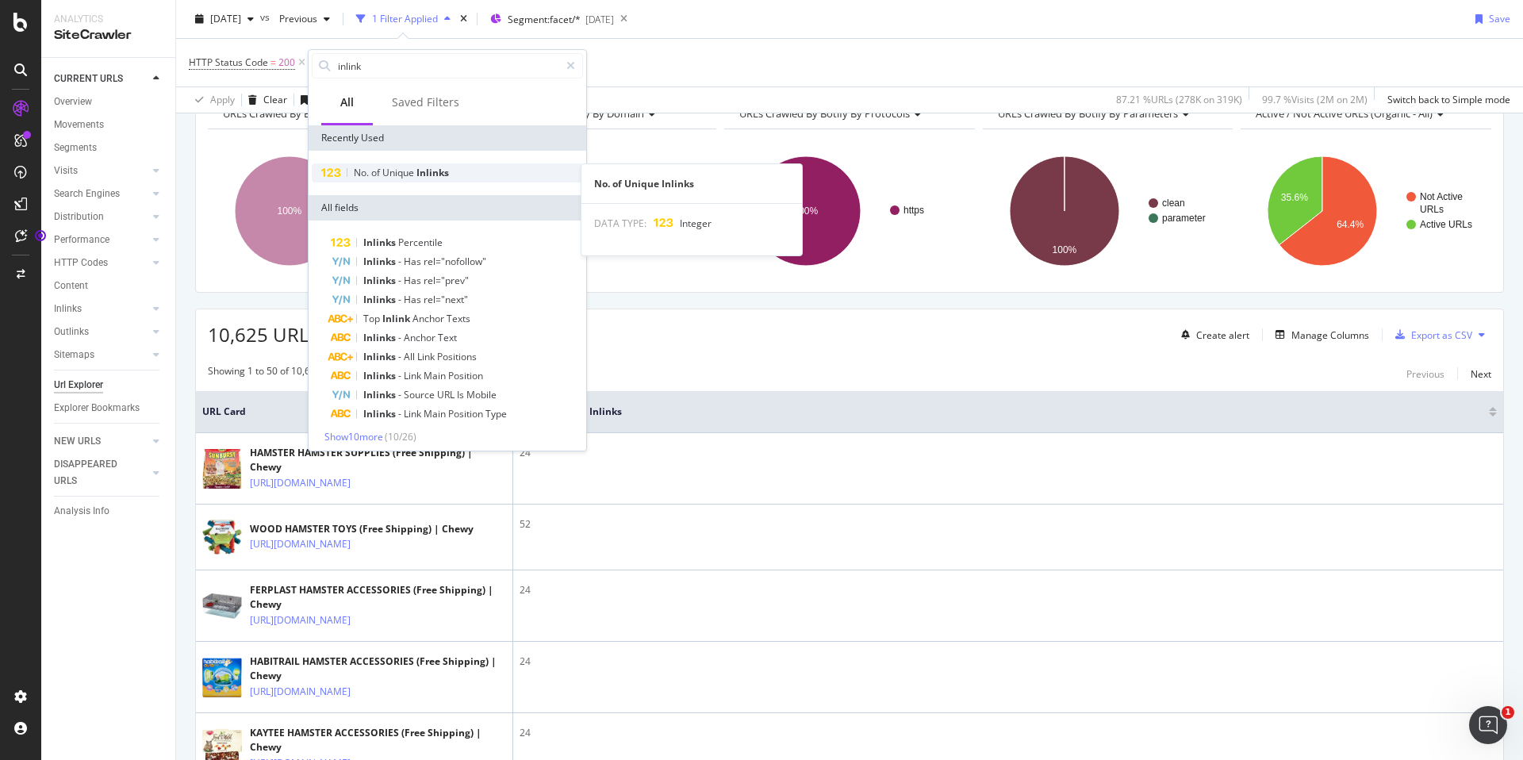
type input "inlink"
click at [415, 170] on span "Unique" at bounding box center [399, 172] width 34 height 13
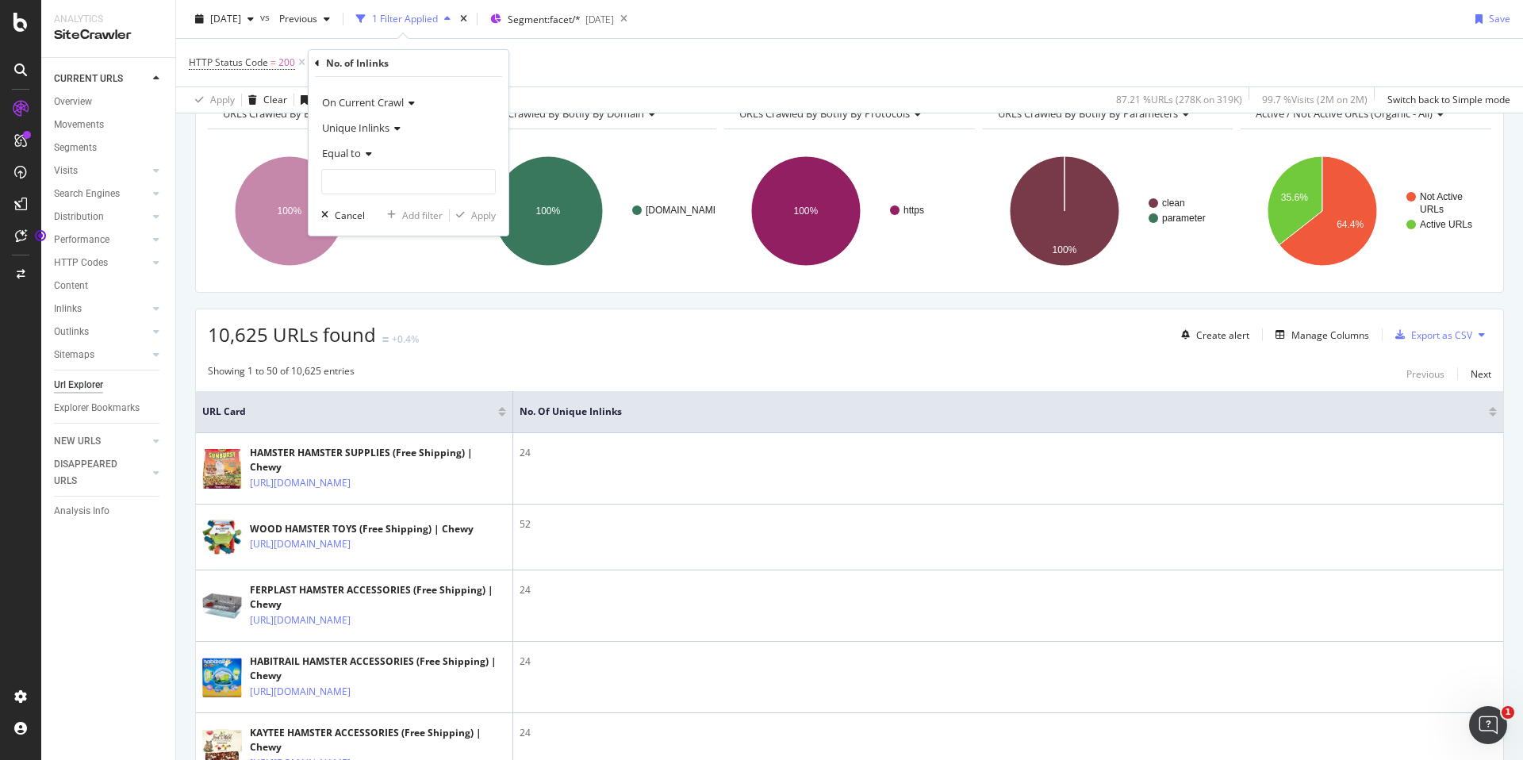
click at [376, 160] on div "Equal to" at bounding box center [408, 152] width 174 height 25
click at [378, 222] on div "Less than" at bounding box center [410, 226] width 170 height 21
click at [399, 179] on input "number" at bounding box center [408, 181] width 174 height 25
type input "1"
click at [480, 215] on div "Apply" at bounding box center [483, 215] width 25 height 13
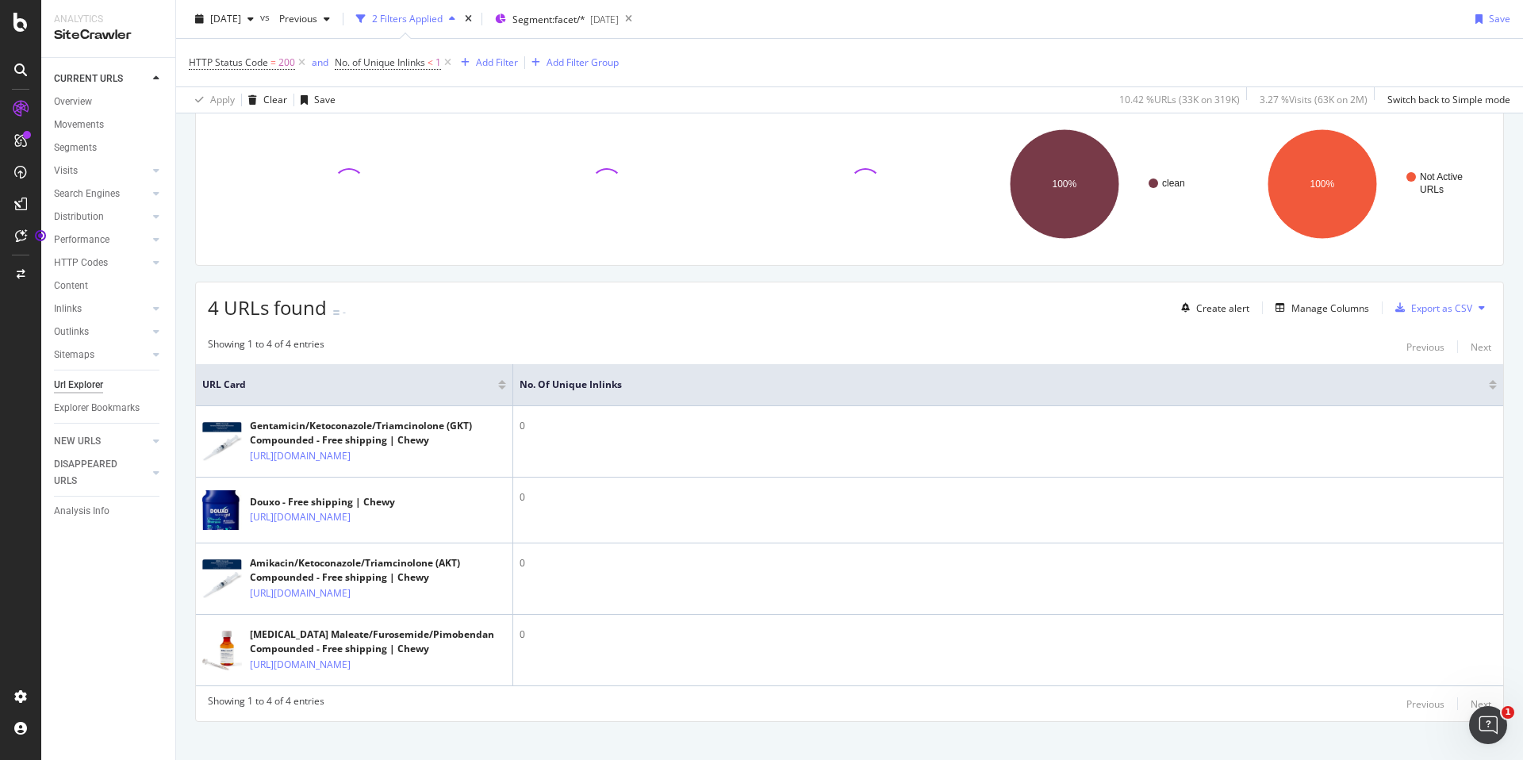
scroll to position [90, 0]
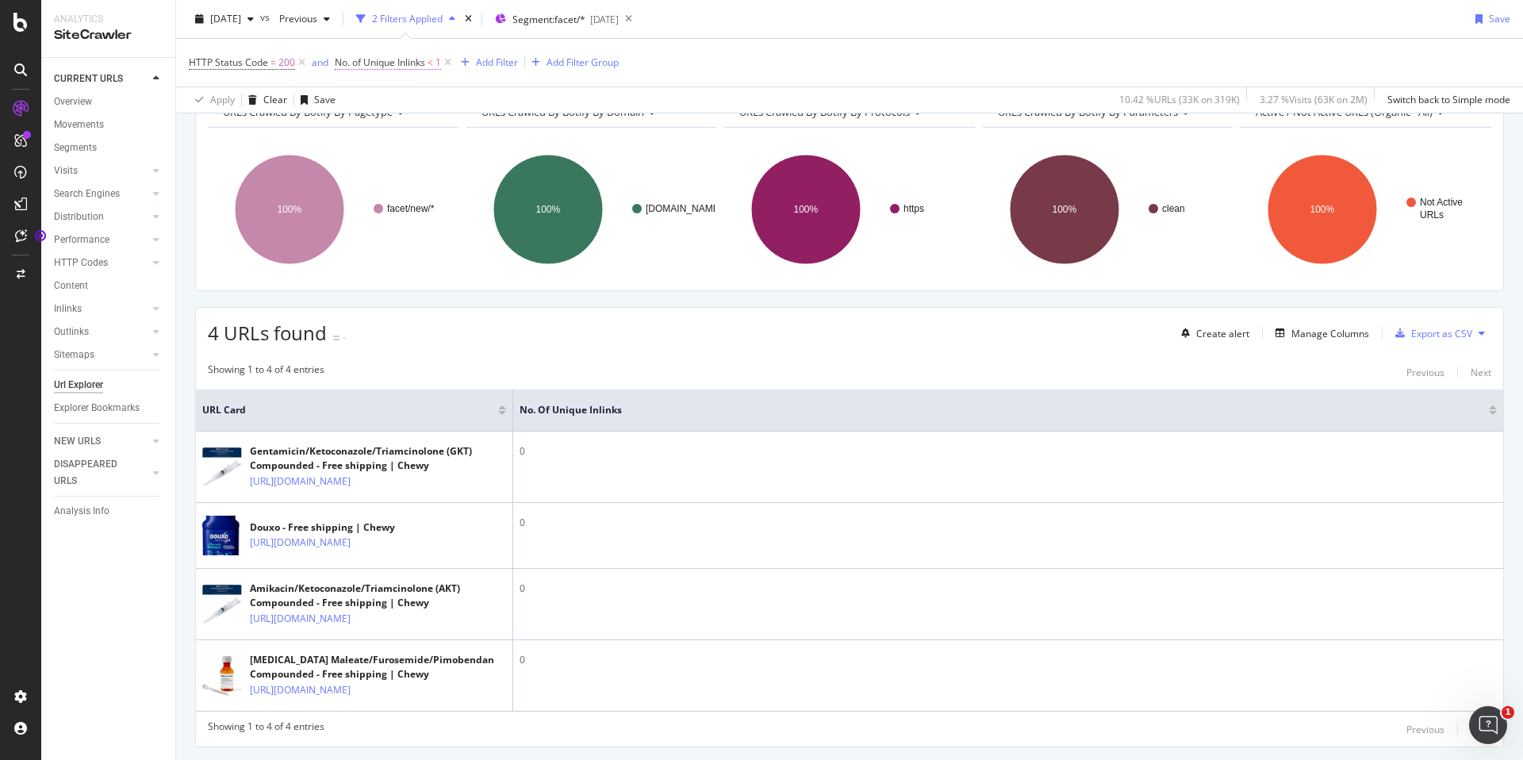
click at [387, 68] on span "No. of Unique Inlinks" at bounding box center [380, 62] width 90 height 13
click at [390, 153] on span "Less than" at bounding box center [370, 151] width 45 height 14
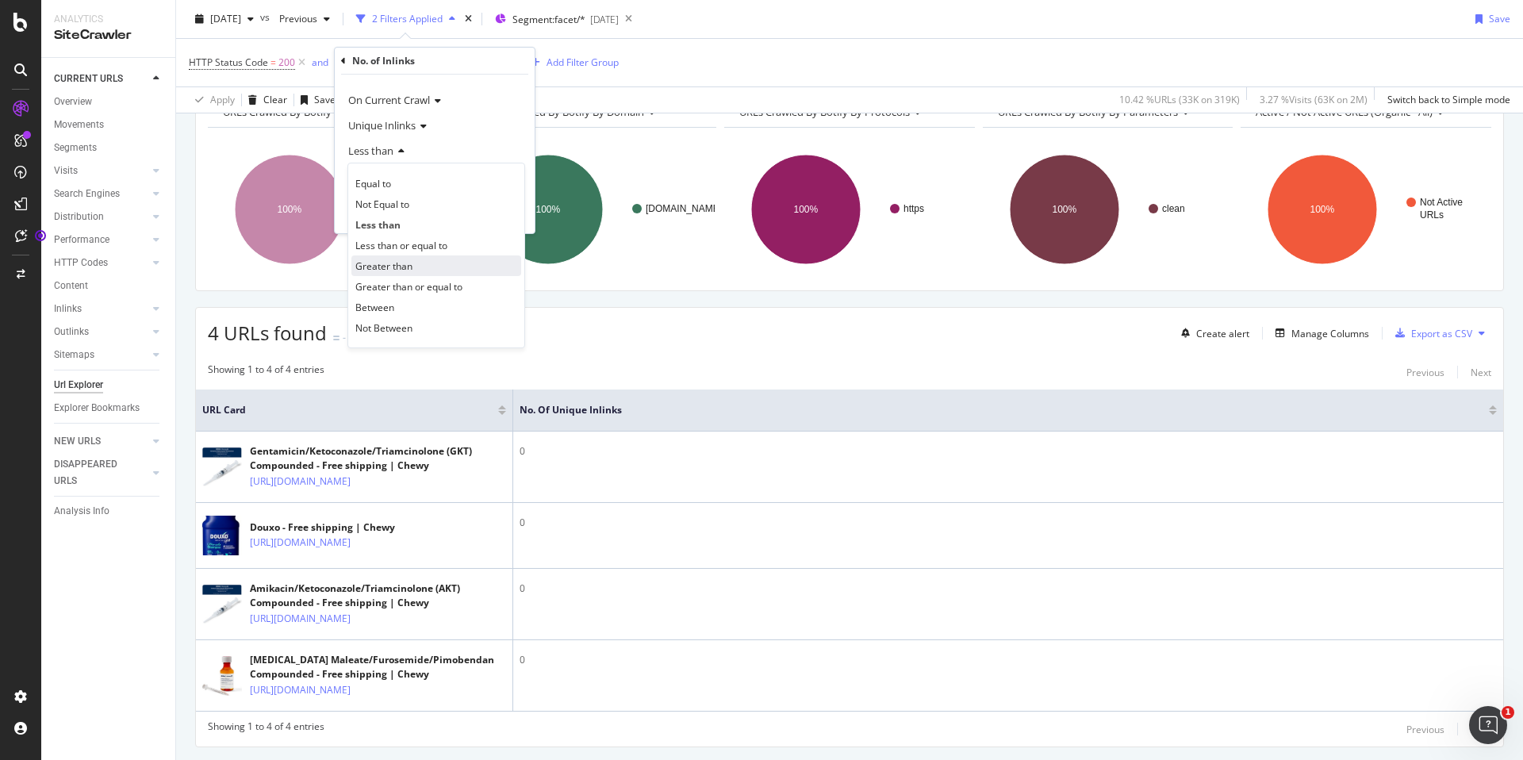
click at [405, 271] on span "Greater than" at bounding box center [383, 265] width 57 height 13
click at [405, 201] on div "On Current Crawl Unique Inlinks Greater than 1 Cancel Add filter Apply" at bounding box center [435, 154] width 200 height 159
click at [405, 192] on input "1" at bounding box center [434, 179] width 174 height 25
type input "0"
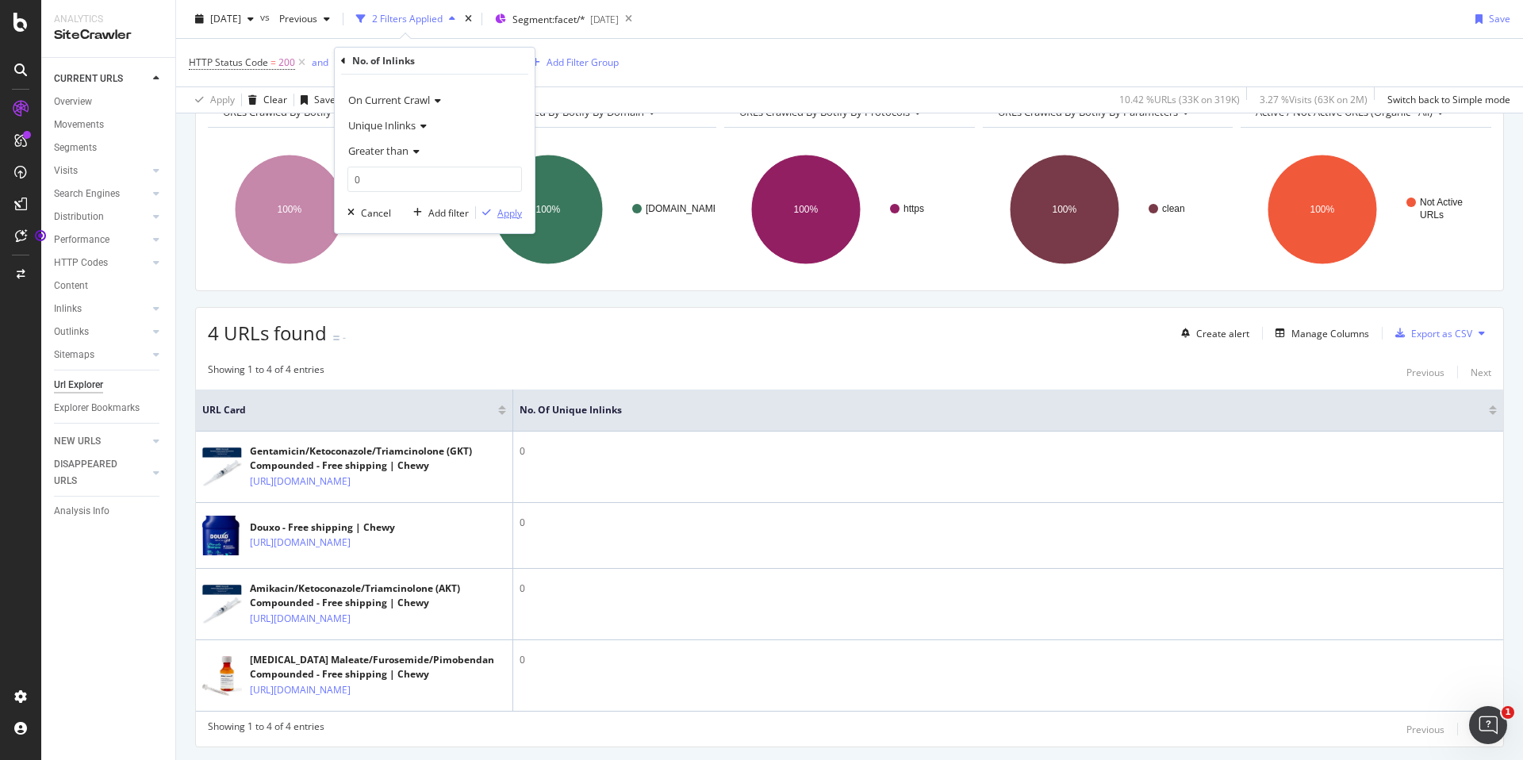
click at [512, 207] on div "Apply" at bounding box center [509, 212] width 25 height 13
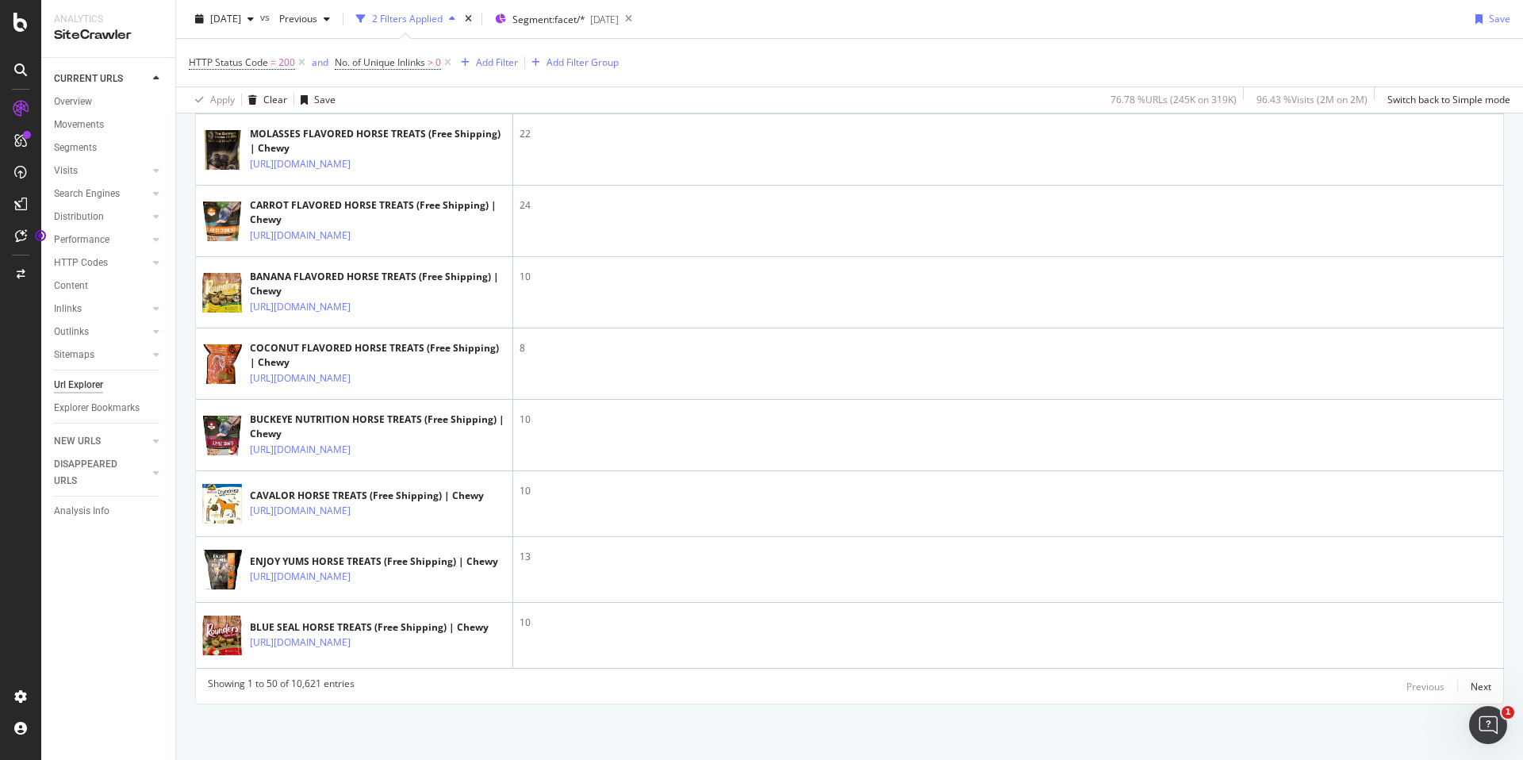
scroll to position [3817, 0]
